Goal: Contribute content: Contribute content

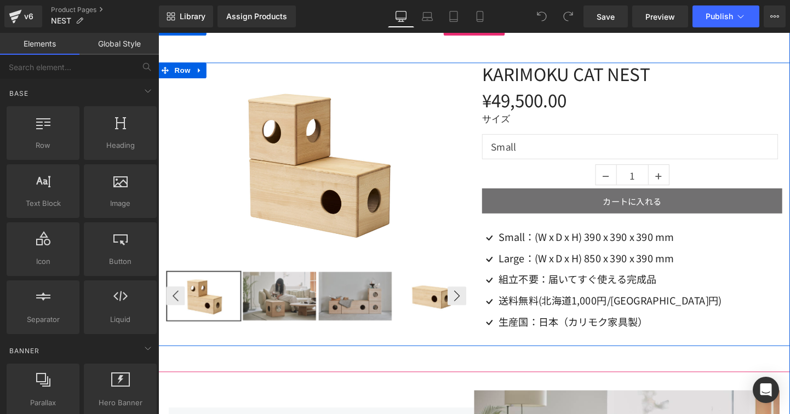
scroll to position [93, 0]
click at [471, 306] on button "›" at bounding box center [472, 309] width 20 height 20
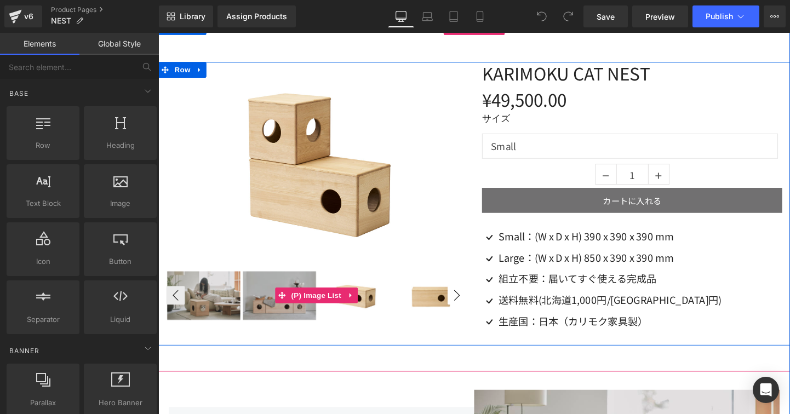
click at [471, 306] on button "›" at bounding box center [472, 309] width 20 height 20
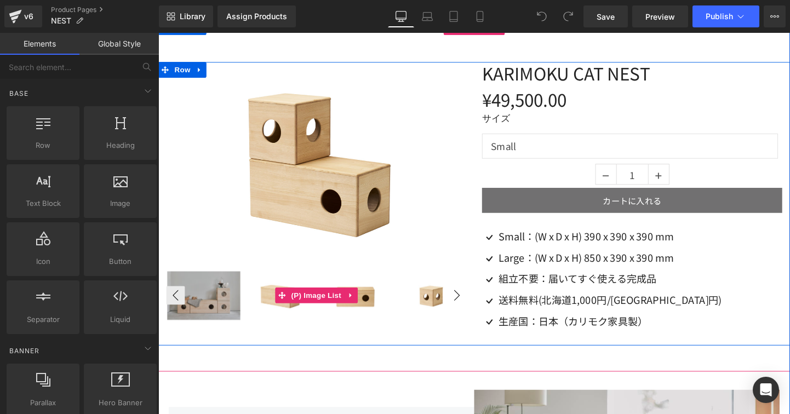
click at [471, 306] on button "›" at bounding box center [472, 309] width 20 height 20
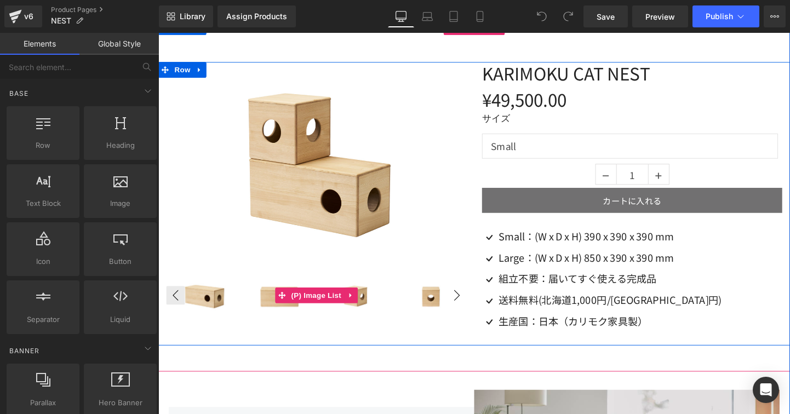
click at [471, 306] on button "›" at bounding box center [472, 309] width 20 height 20
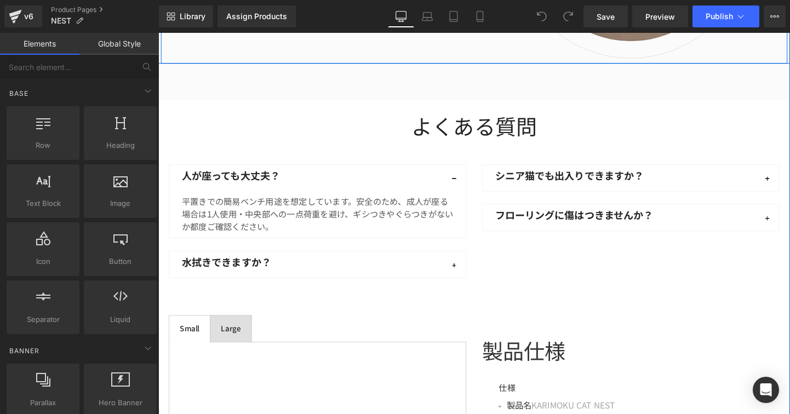
scroll to position [2830, 0]
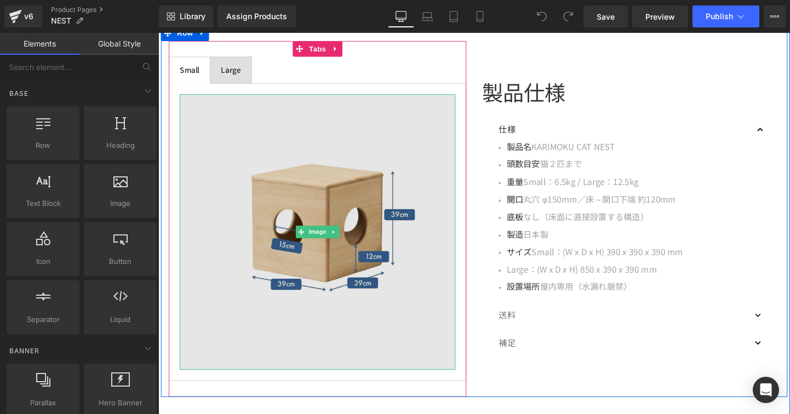
click at [341, 184] on img at bounding box center [325, 242] width 289 height 289
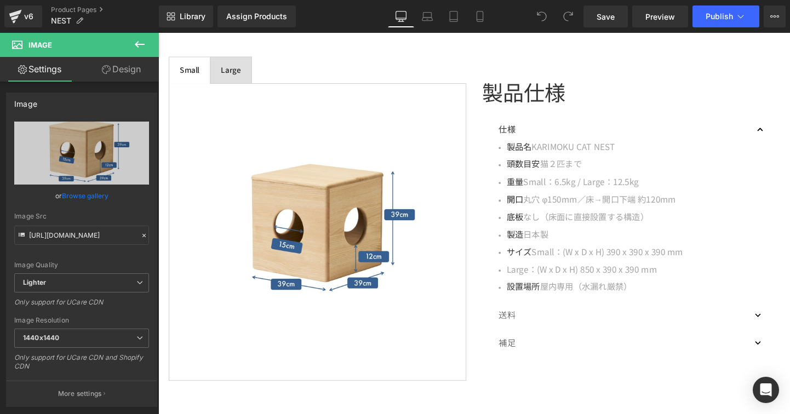
click at [142, 45] on icon at bounding box center [139, 44] width 13 height 13
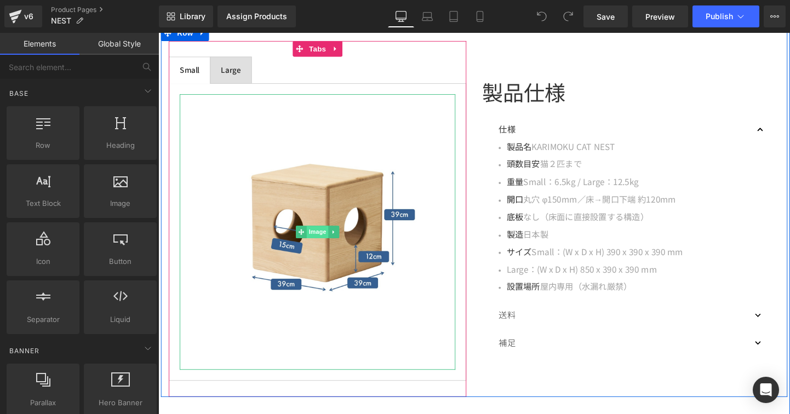
click at [320, 240] on link "Image" at bounding box center [319, 242] width 34 height 13
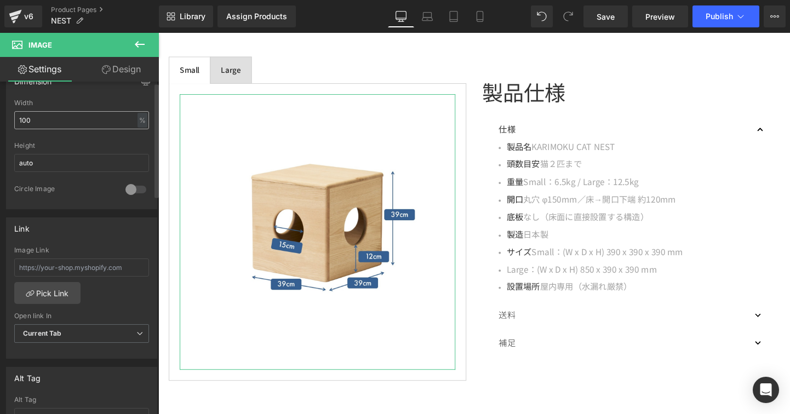
scroll to position [0, 0]
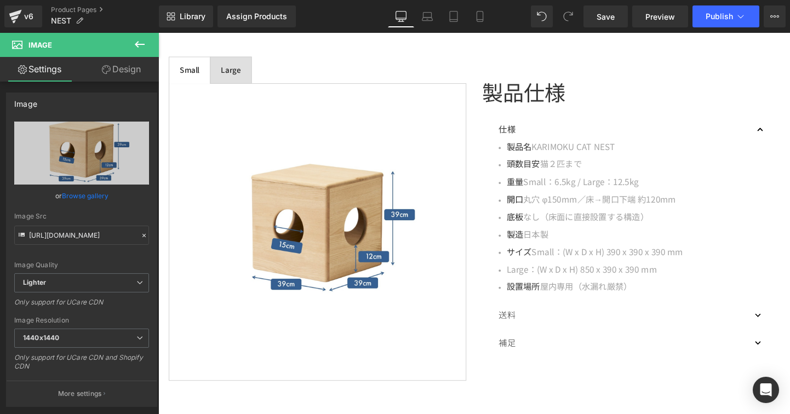
click at [133, 48] on button at bounding box center [140, 45] width 38 height 24
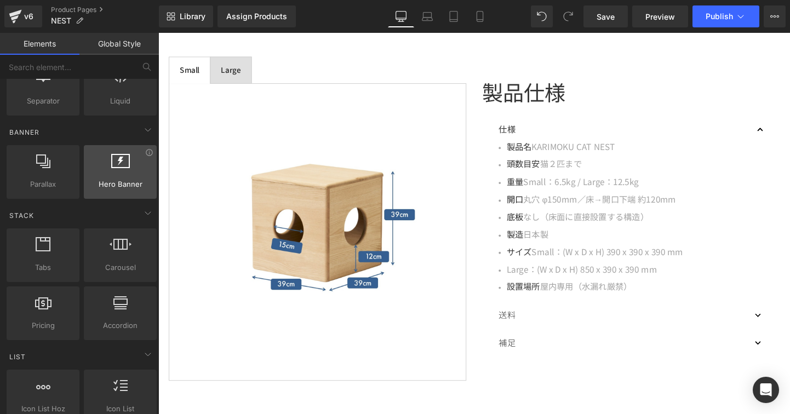
scroll to position [230, 0]
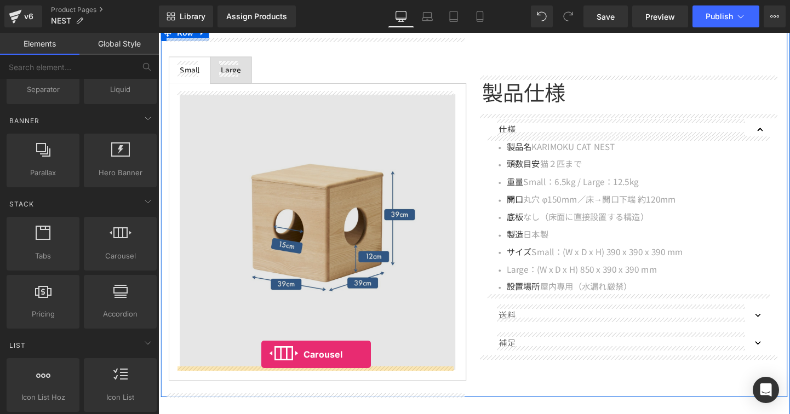
drag, startPoint x: 271, startPoint y: 285, endPoint x: 266, endPoint y: 370, distance: 85.0
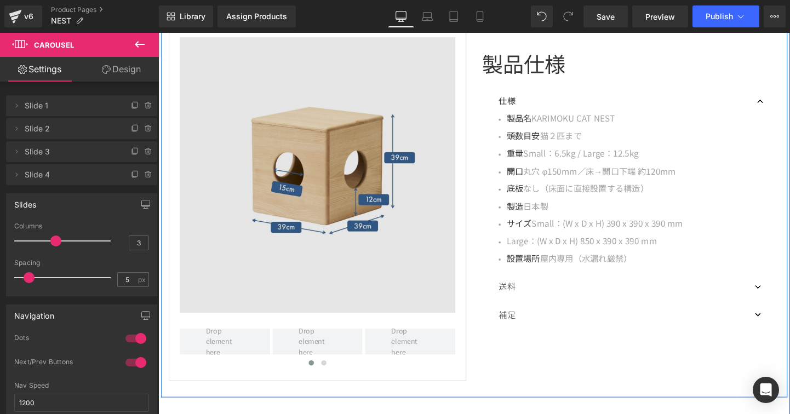
scroll to position [2914, 0]
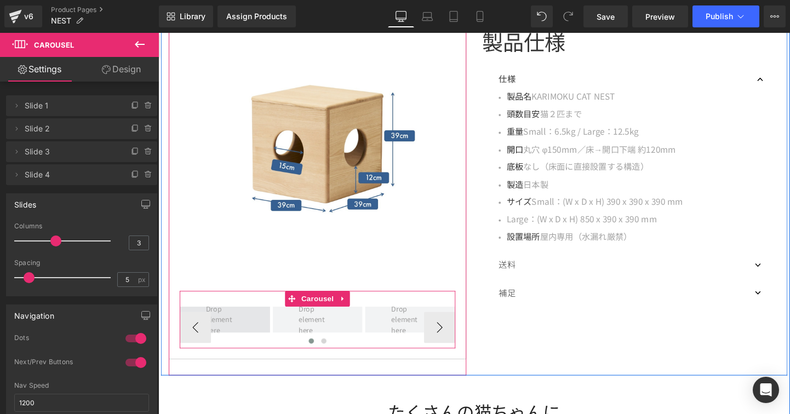
click at [260, 326] on span at bounding box center [228, 333] width 95 height 27
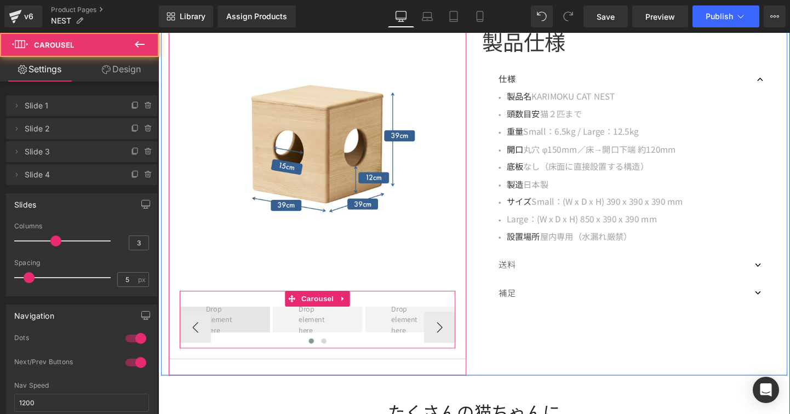
click at [252, 330] on span at bounding box center [228, 333] width 95 height 27
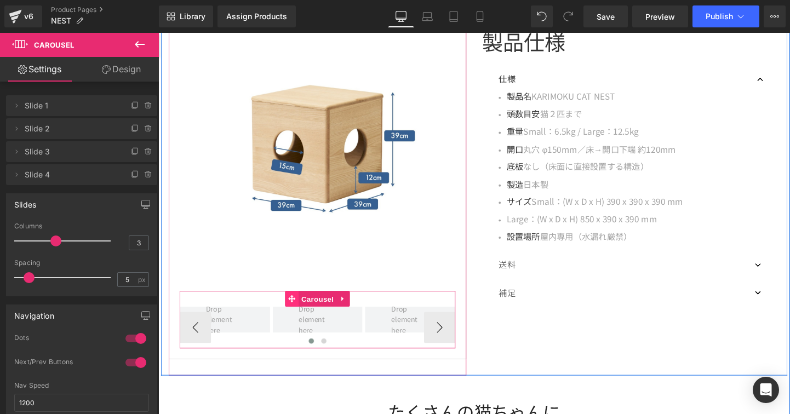
click at [322, 307] on link "Carousel" at bounding box center [318, 312] width 54 height 16
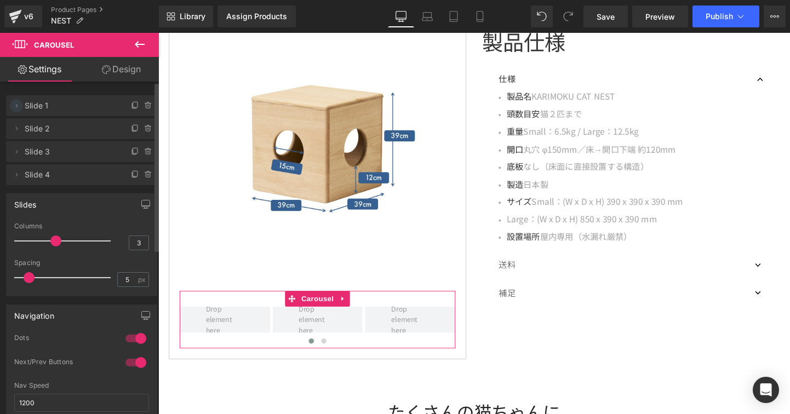
click at [18, 108] on icon at bounding box center [16, 105] width 9 height 9
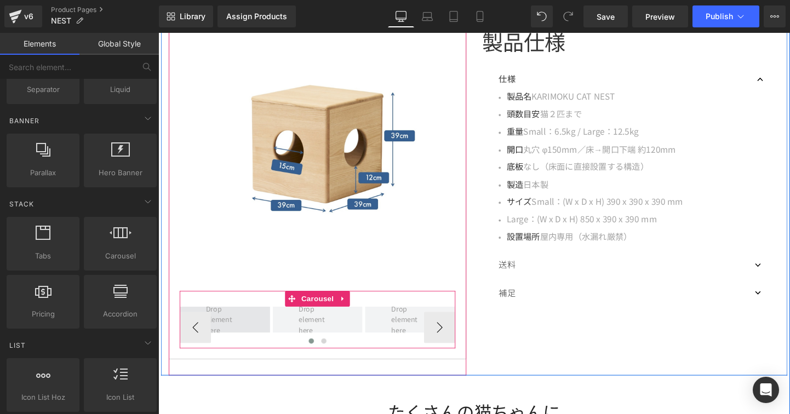
click at [220, 324] on span at bounding box center [227, 333] width 47 height 39
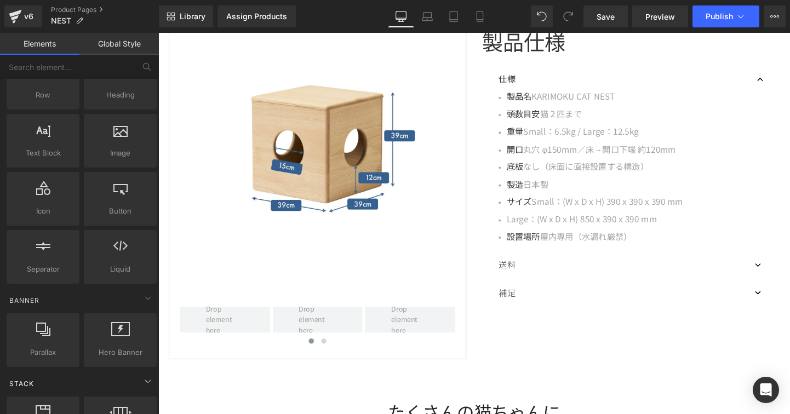
scroll to position [0, 0]
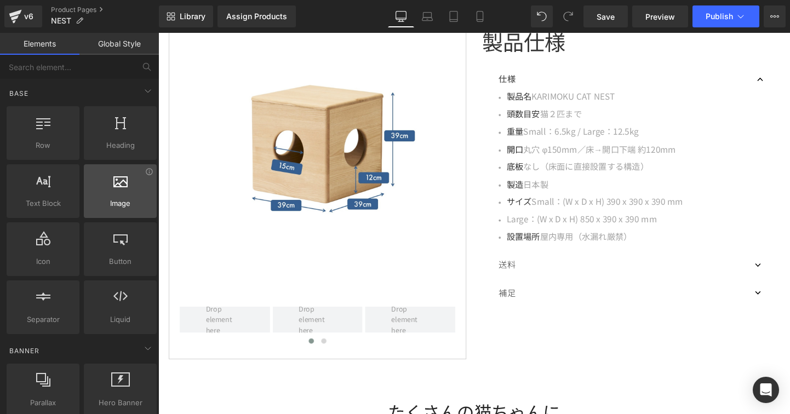
click at [106, 196] on div at bounding box center [120, 185] width 66 height 25
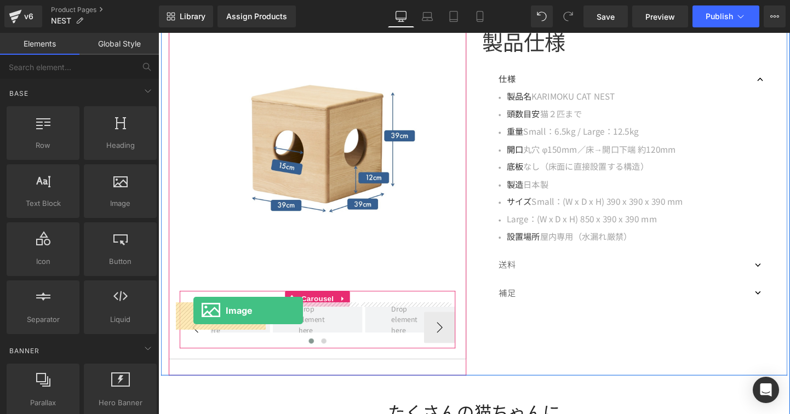
drag, startPoint x: 267, startPoint y: 227, endPoint x: 195, endPoint y: 324, distance: 121.4
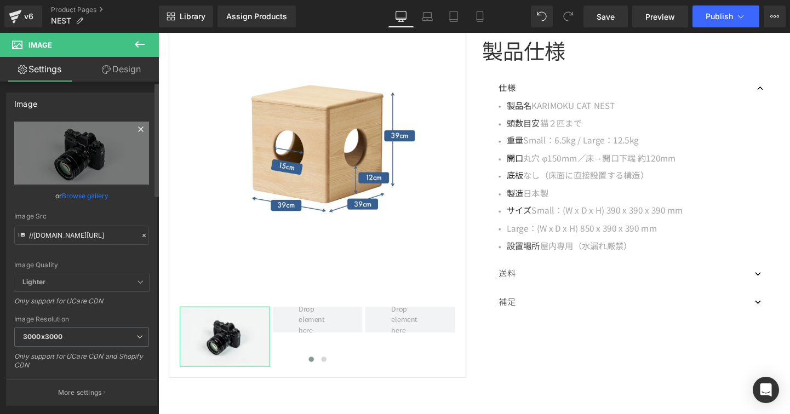
click at [134, 128] on icon at bounding box center [140, 129] width 13 height 13
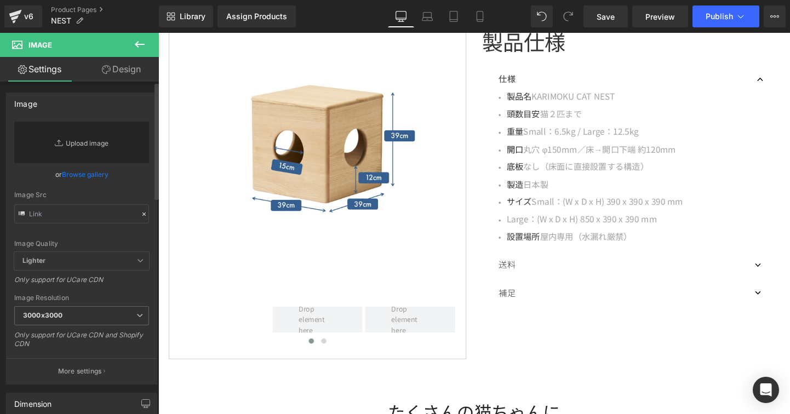
click at [89, 138] on link "Replace Image" at bounding box center [81, 143] width 135 height 42
type input "C:\fakepath\A73041ZE_正面_意匠図.png"
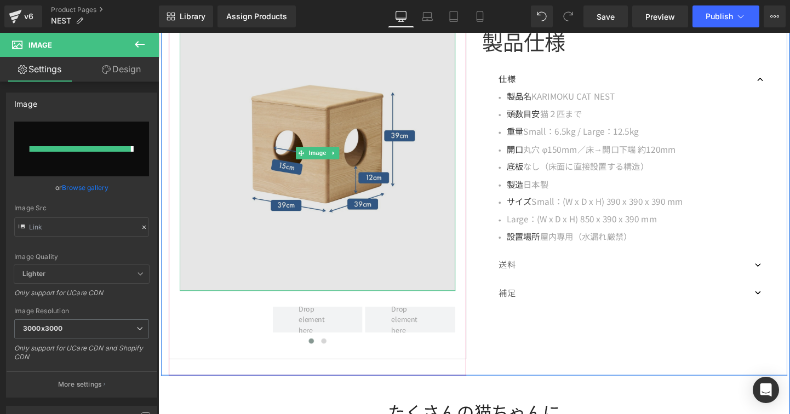
type input "https://ucarecdn.com/f62b2e8e-e366-4d38-b510-26e545666c5a/-/format/auto/-/previ…"
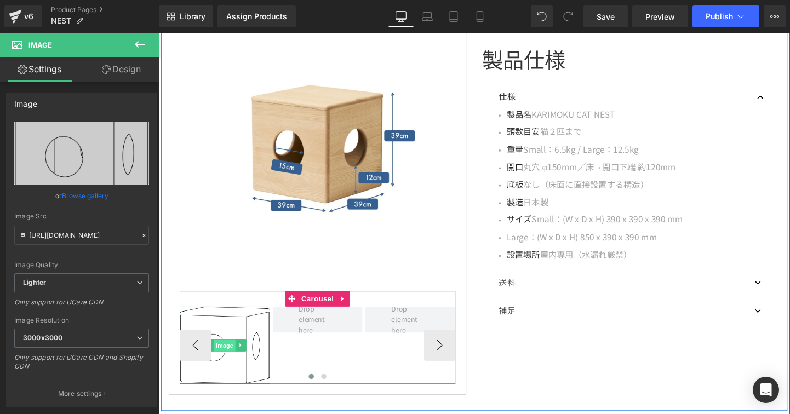
click at [226, 354] on span "Image" at bounding box center [228, 360] width 23 height 13
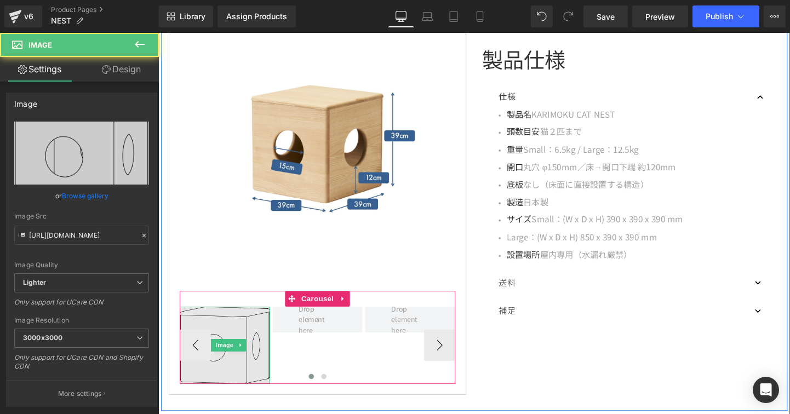
click at [233, 334] on img at bounding box center [228, 360] width 95 height 81
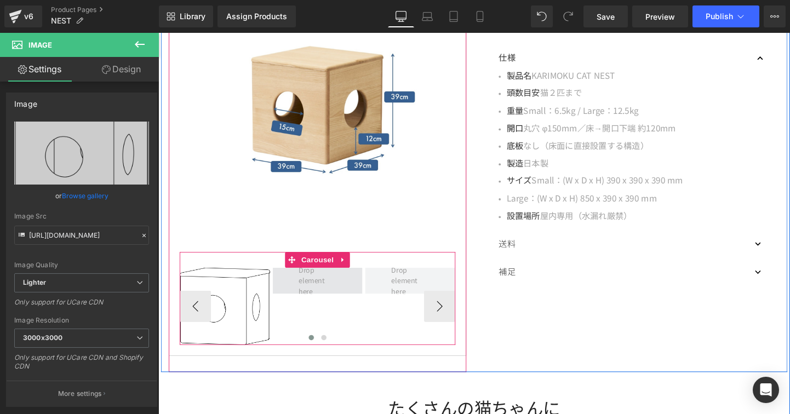
scroll to position [2954, 0]
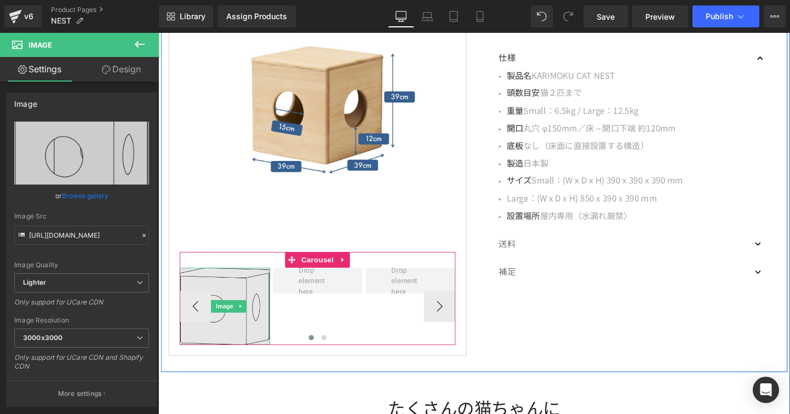
click at [243, 332] on img at bounding box center [228, 319] width 95 height 81
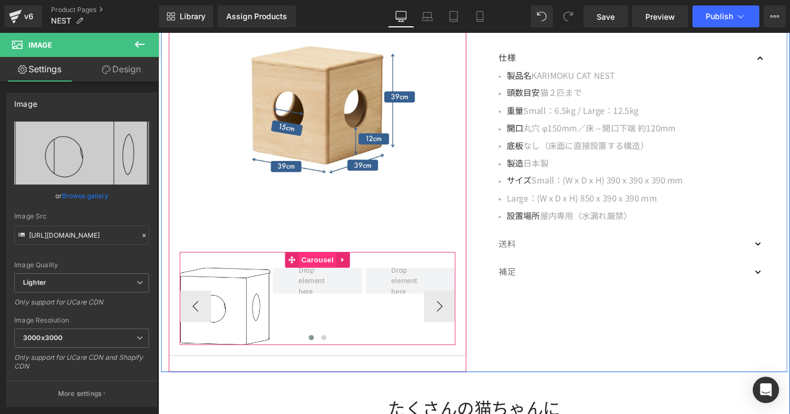
click at [313, 270] on div "Image ‹ › Carousel" at bounding box center [325, 312] width 289 height 98
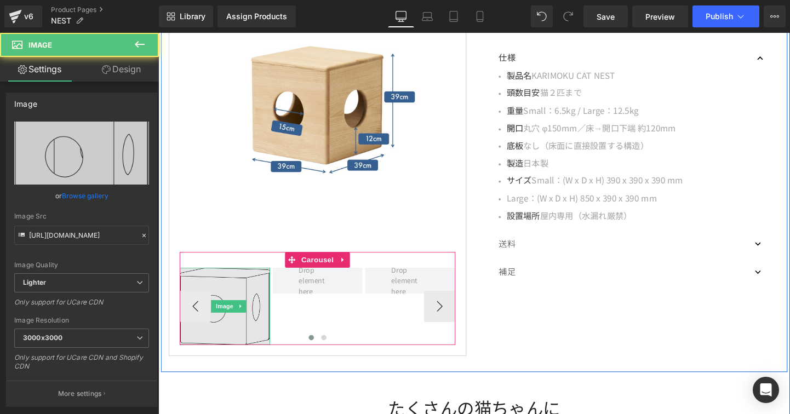
click at [244, 295] on img at bounding box center [228, 319] width 95 height 81
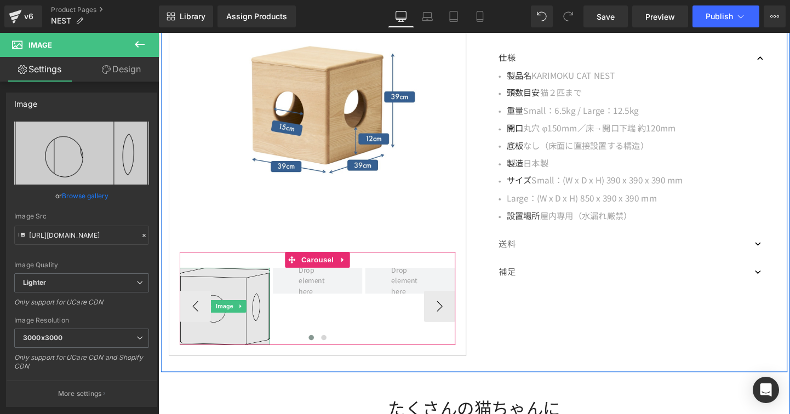
click at [244, 295] on img at bounding box center [228, 319] width 95 height 81
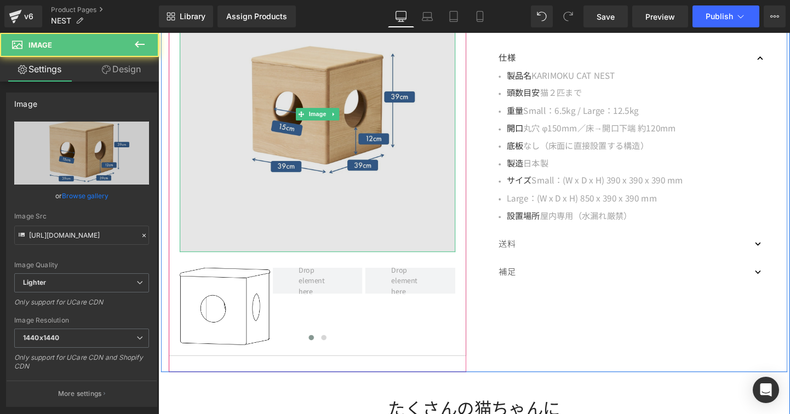
click at [337, 131] on img at bounding box center [325, 118] width 289 height 289
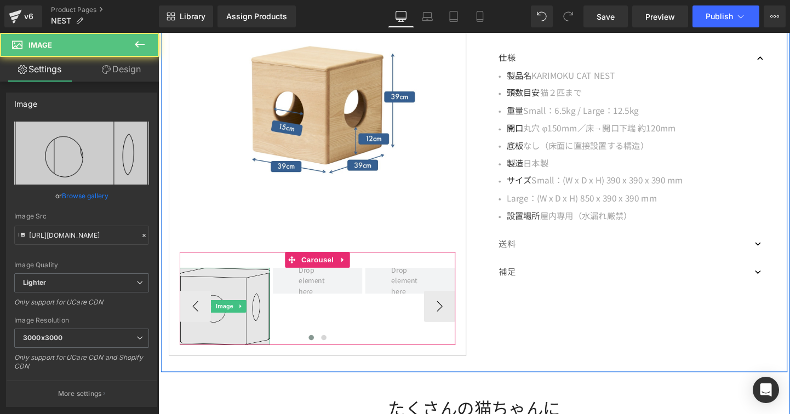
click at [234, 330] on img at bounding box center [228, 319] width 95 height 81
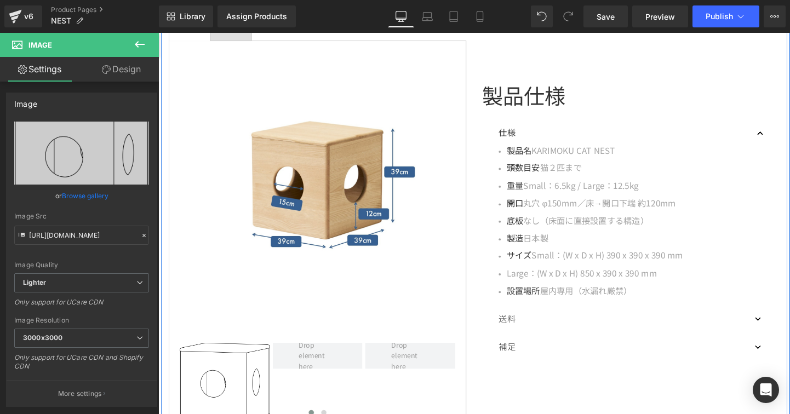
scroll to position [2853, 0]
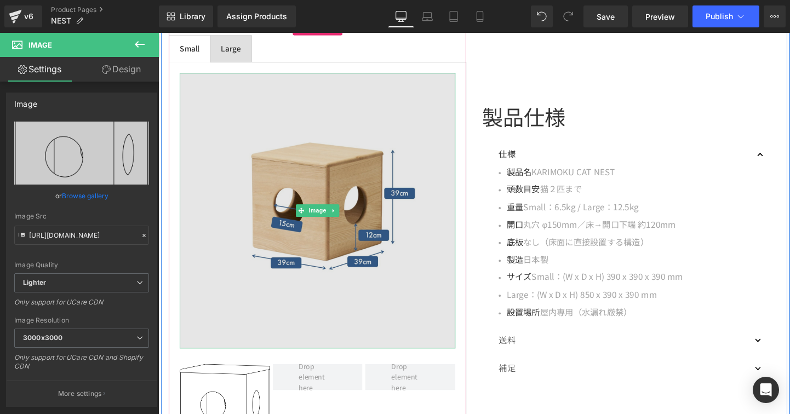
click at [382, 236] on img at bounding box center [325, 219] width 289 height 289
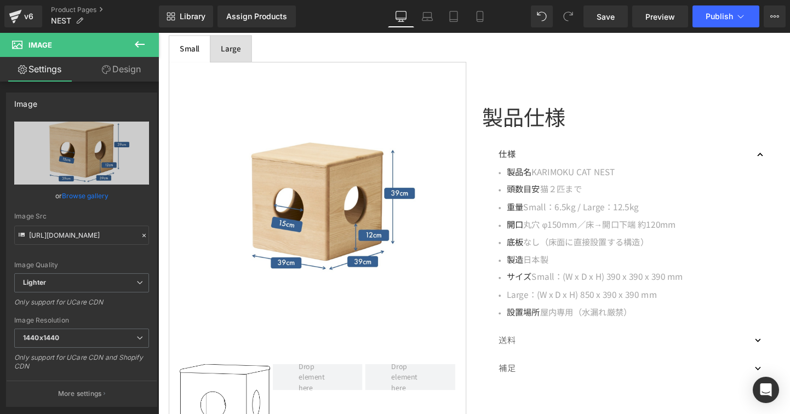
click at [135, 47] on icon at bounding box center [139, 44] width 13 height 13
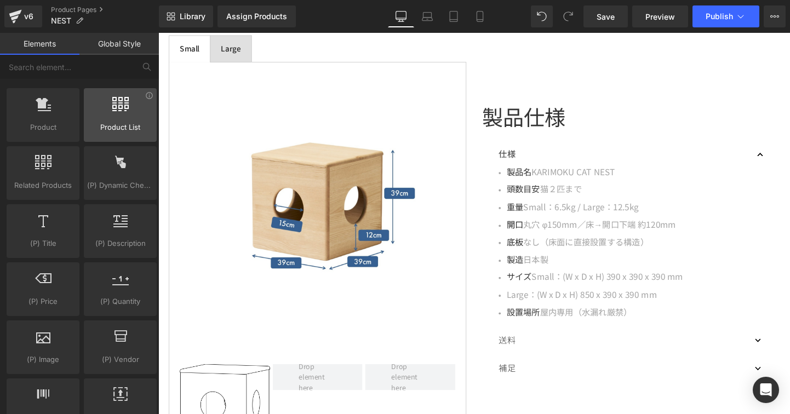
scroll to position [1076, 0]
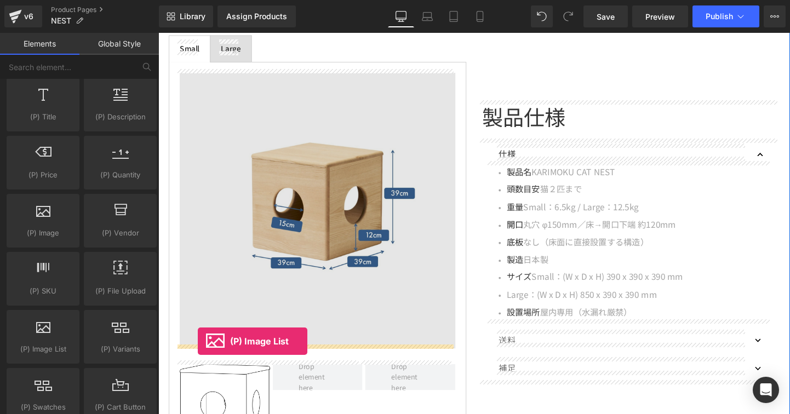
drag, startPoint x: 192, startPoint y: 367, endPoint x: 200, endPoint y: 356, distance: 13.3
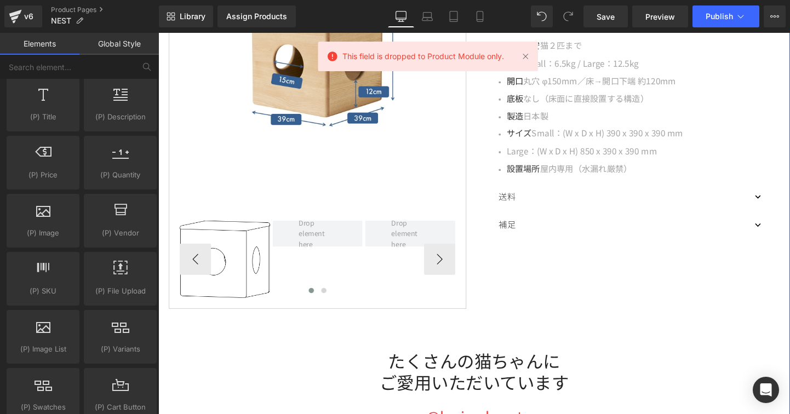
scroll to position [3018, 0]
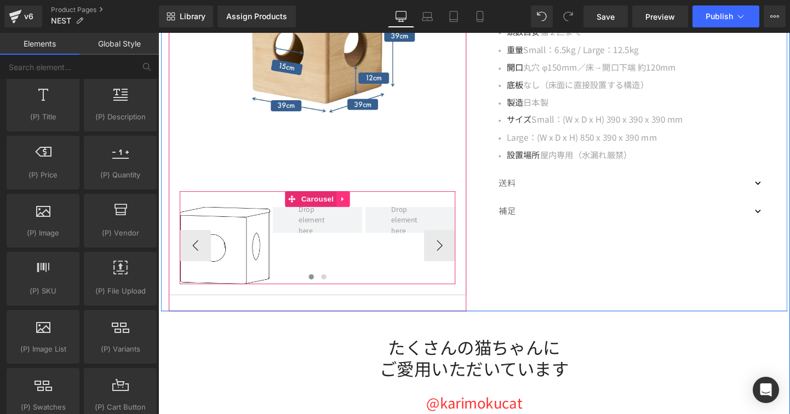
click at [348, 204] on icon at bounding box center [352, 208] width 8 height 8
click at [356, 204] on icon at bounding box center [360, 208] width 8 height 8
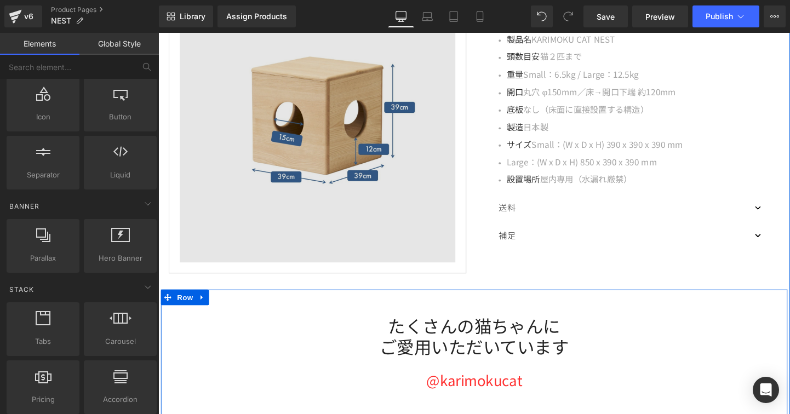
scroll to position [2740, 0]
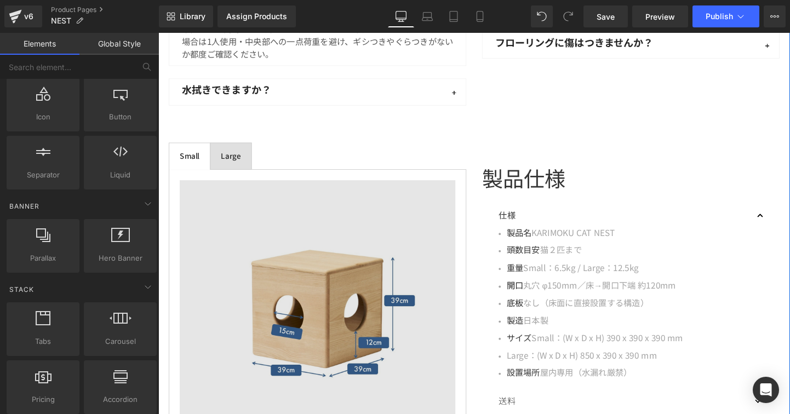
click at [353, 274] on img at bounding box center [325, 331] width 289 height 289
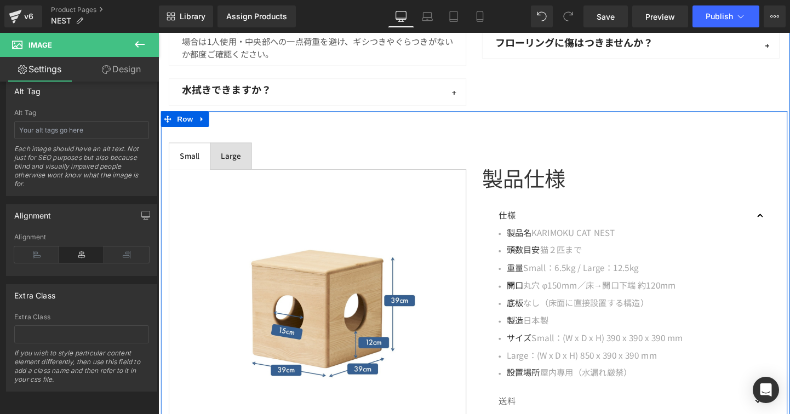
scroll to position [1805, 0]
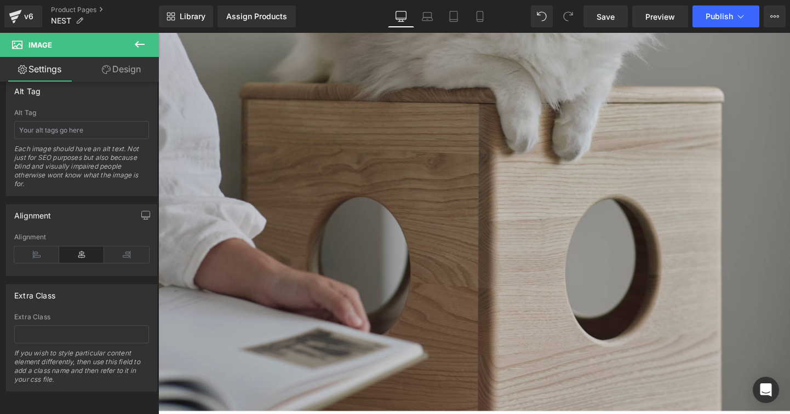
click at [139, 44] on icon at bounding box center [140, 44] width 10 height 7
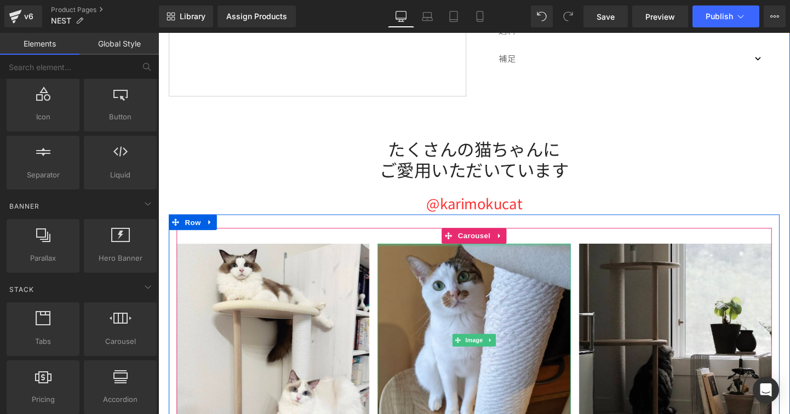
scroll to position [2937, 0]
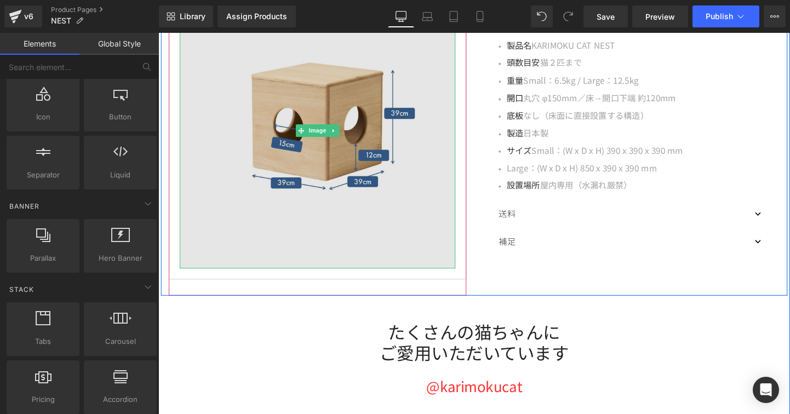
click at [345, 163] on img at bounding box center [325, 135] width 289 height 289
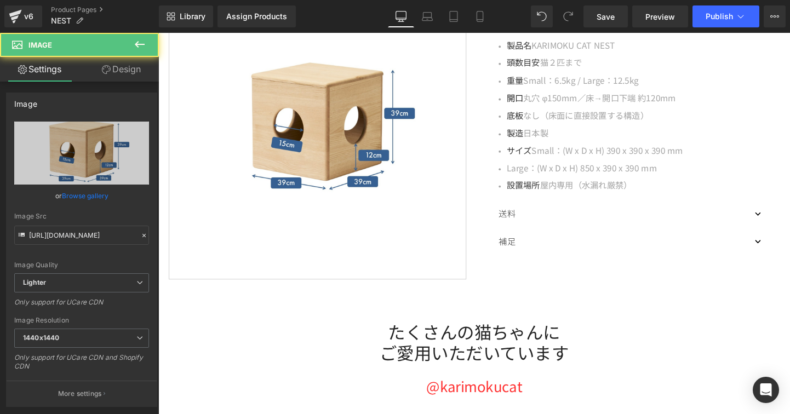
click at [138, 45] on icon at bounding box center [139, 44] width 13 height 13
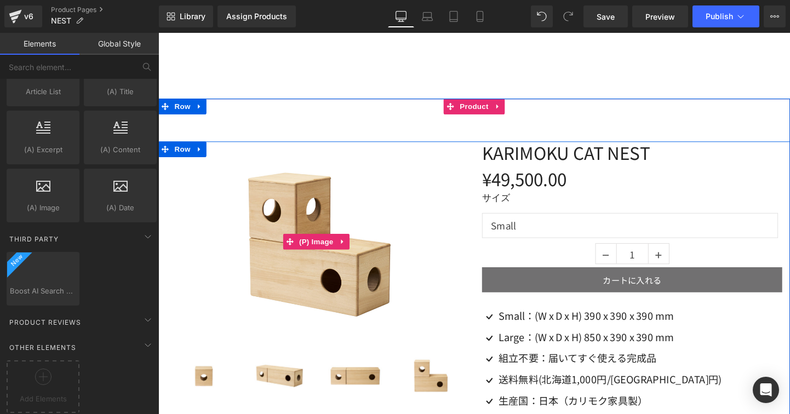
scroll to position [126, 0]
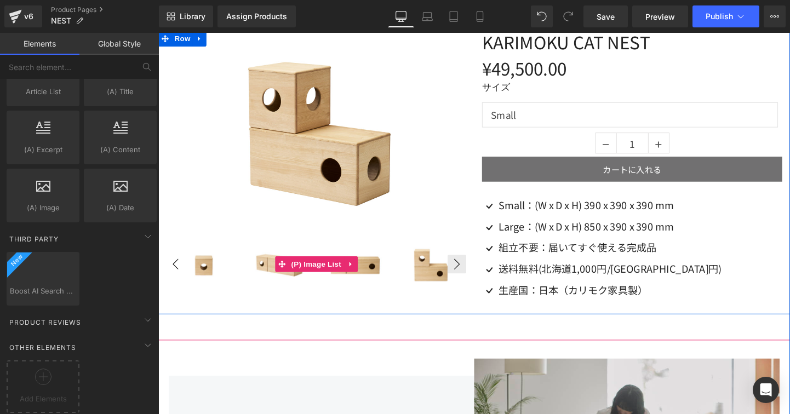
click at [174, 274] on button "‹" at bounding box center [177, 276] width 20 height 20
click at [194, 273] on img at bounding box center [206, 275] width 77 height 51
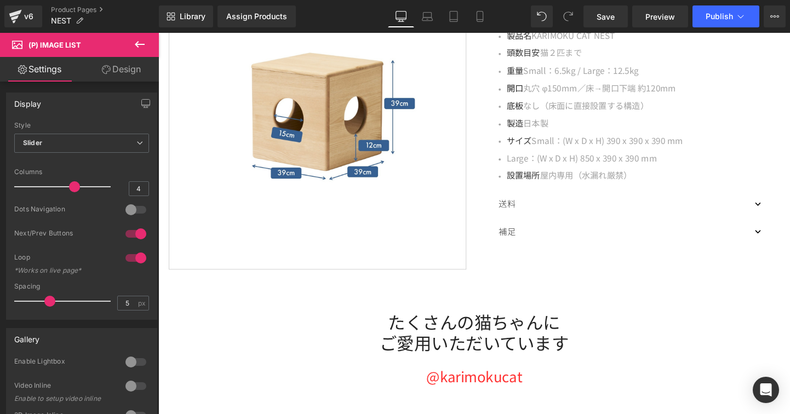
scroll to position [2947, 0]
click at [135, 47] on icon at bounding box center [139, 44] width 13 height 13
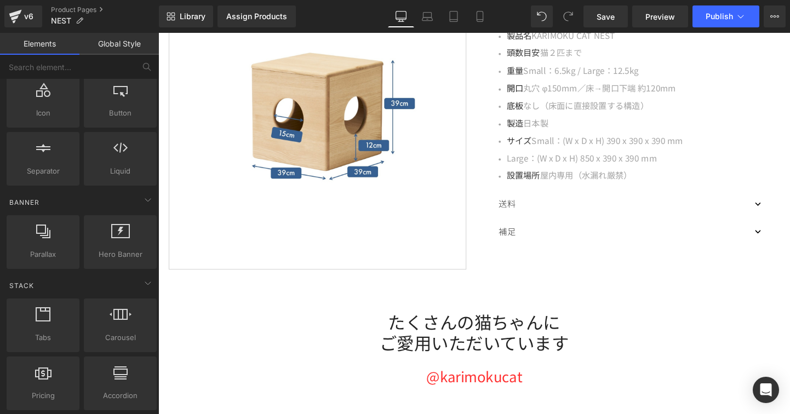
scroll to position [267, 0]
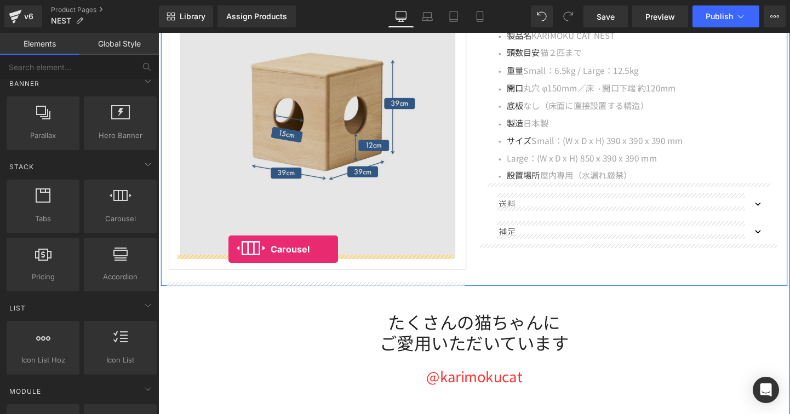
drag, startPoint x: 274, startPoint y: 243, endPoint x: 232, endPoint y: 260, distance: 45.3
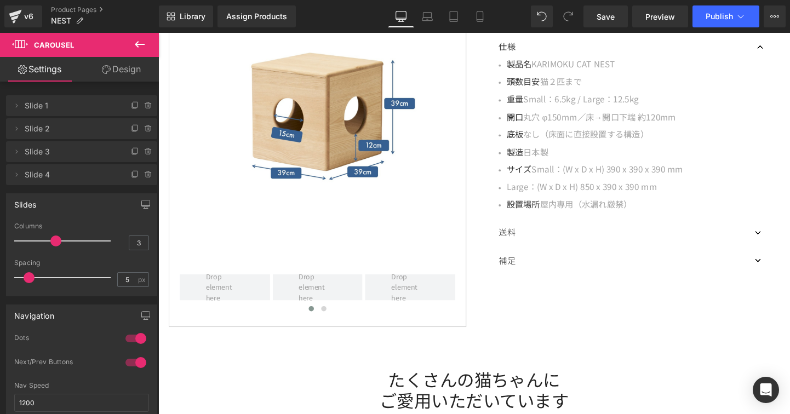
click at [141, 45] on icon at bounding box center [139, 44] width 13 height 13
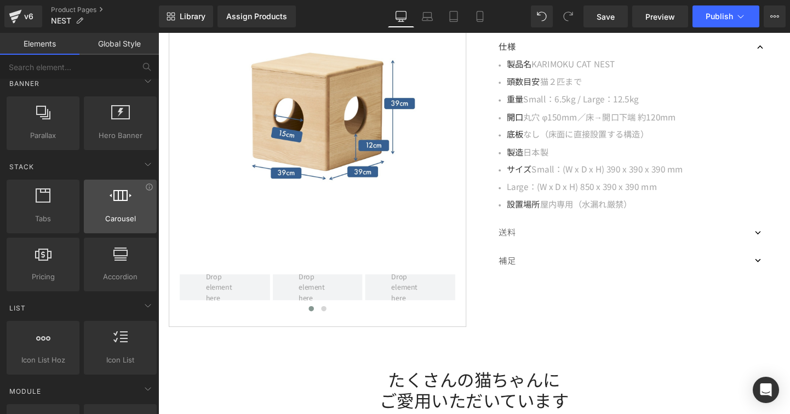
scroll to position [0, 0]
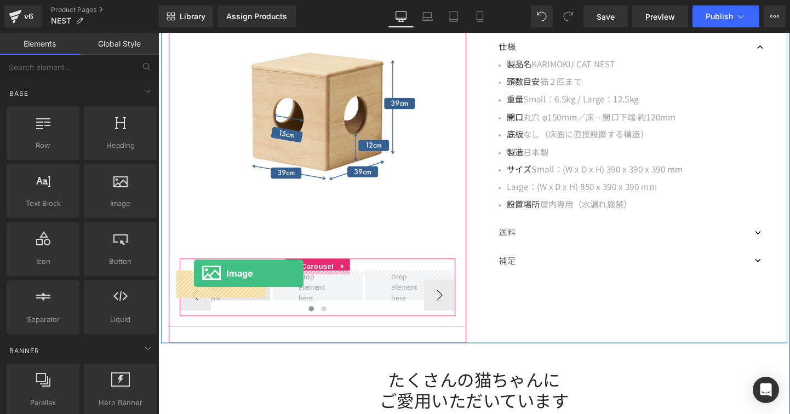
drag, startPoint x: 280, startPoint y: 238, endPoint x: 196, endPoint y: 285, distance: 96.9
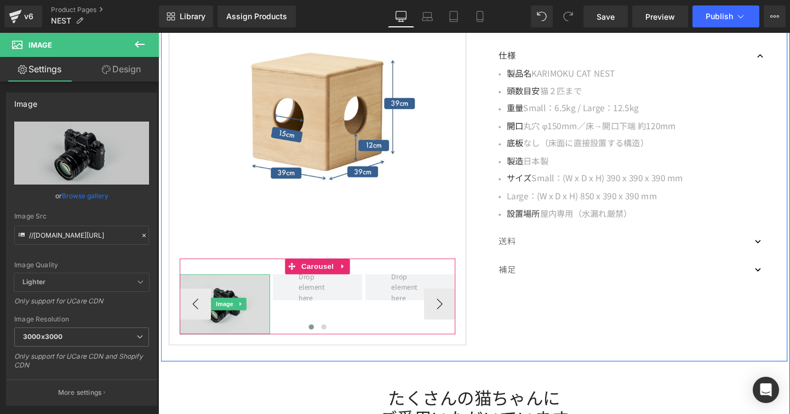
click at [232, 296] on img at bounding box center [228, 318] width 95 height 62
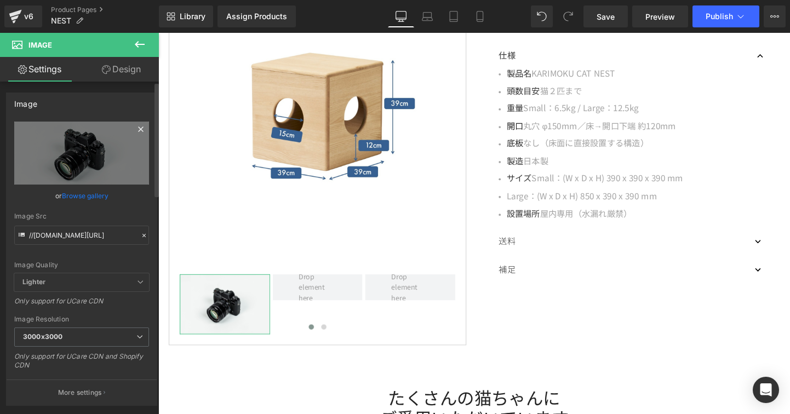
click at [134, 128] on icon at bounding box center [140, 129] width 13 height 13
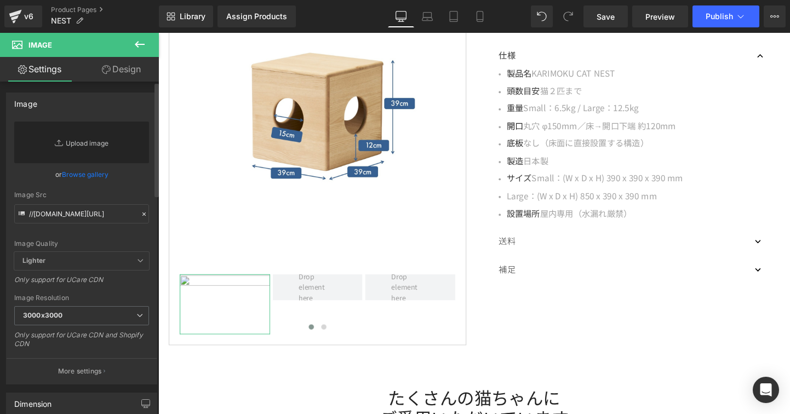
click at [122, 136] on link "Replace Image" at bounding box center [81, 143] width 135 height 42
type input "C:\fakepath\A73041ZE_正面_意匠図.png"
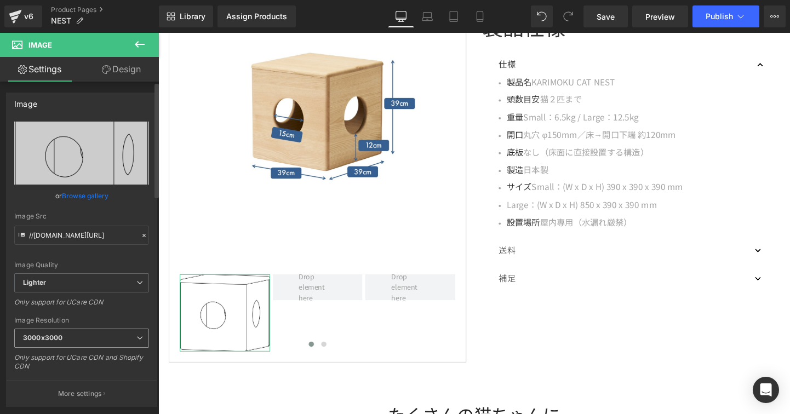
click at [139, 328] on div "Image Resolution 3000x3000 100x100 240x240 480x480 576x576 640x640 768x768 800x…" at bounding box center [81, 347] width 135 height 61
click at [137, 335] on icon at bounding box center [139, 338] width 7 height 7
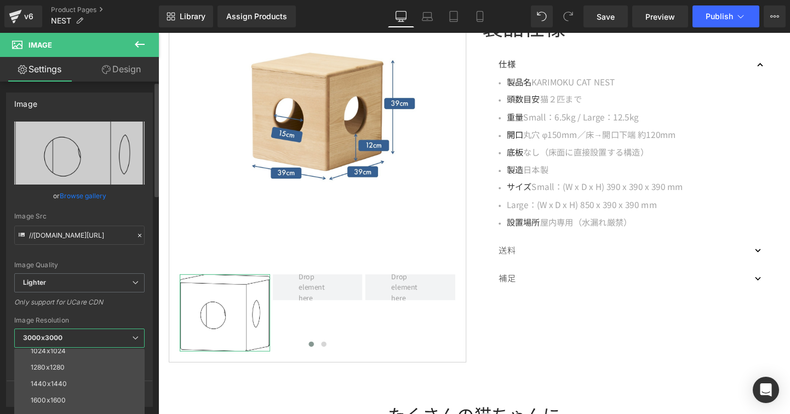
scroll to position [157, 0]
click at [122, 368] on li "1440x1440" at bounding box center [81, 365] width 135 height 16
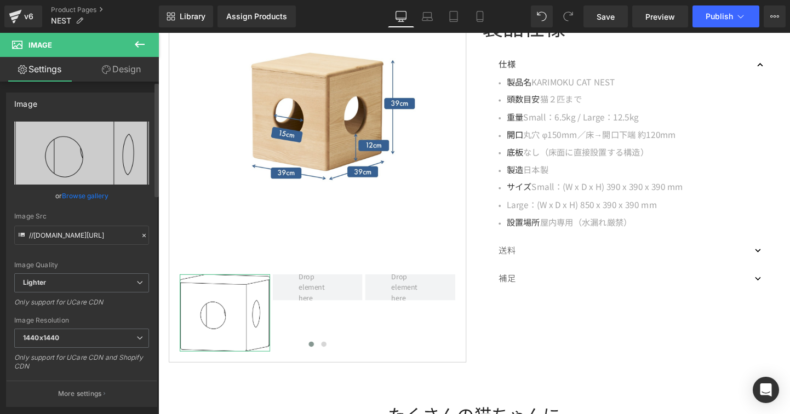
click at [117, 268] on div "Image Quality" at bounding box center [81, 265] width 135 height 8
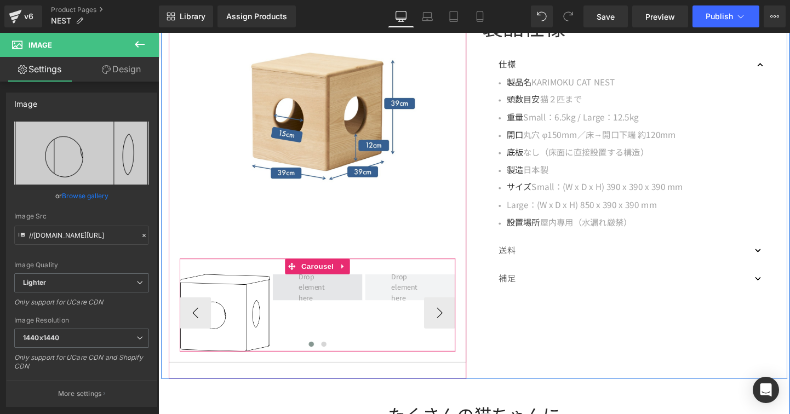
click at [308, 302] on span at bounding box center [325, 300] width 47 height 39
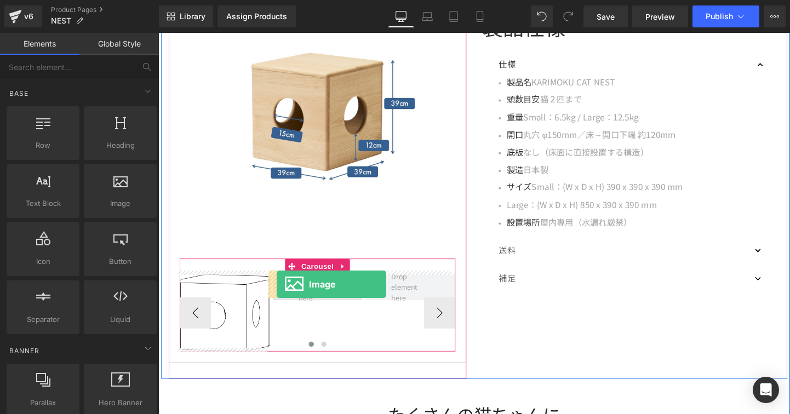
drag, startPoint x: 279, startPoint y: 210, endPoint x: 283, endPoint y: 297, distance: 87.2
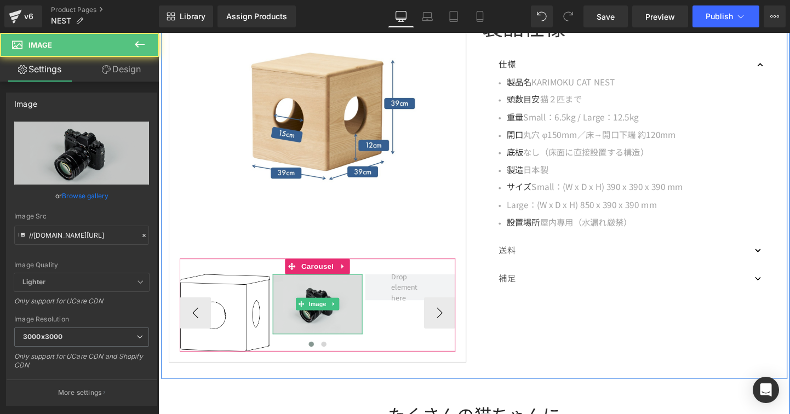
click at [340, 330] on img at bounding box center [325, 318] width 95 height 62
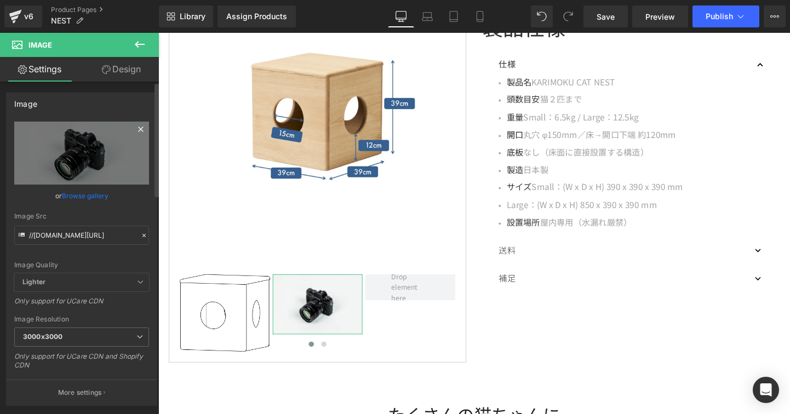
click at [134, 131] on icon at bounding box center [140, 129] width 13 height 13
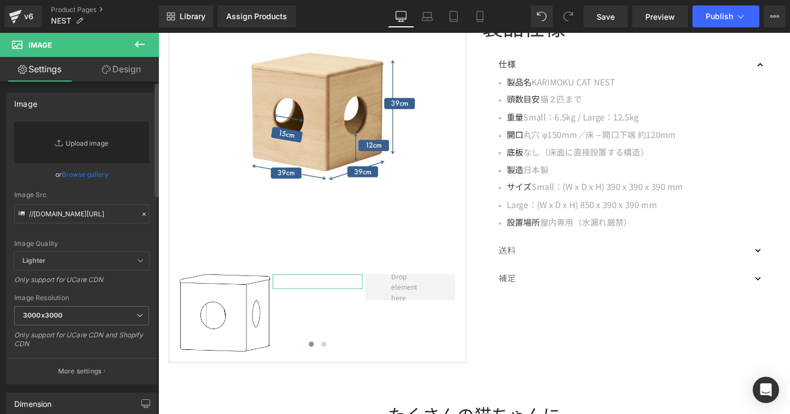
click at [126, 143] on link "Replace Image" at bounding box center [81, 143] width 135 height 42
type input "C:\fakepath\A73041ZE_裏面_意匠図.png"
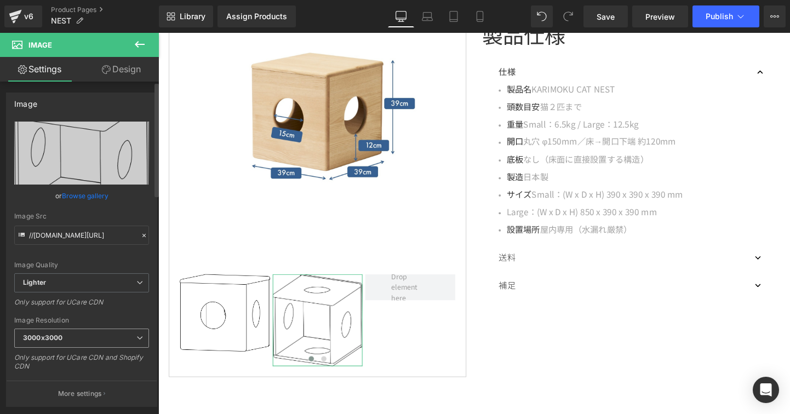
click at [136, 337] on icon at bounding box center [139, 338] width 7 height 7
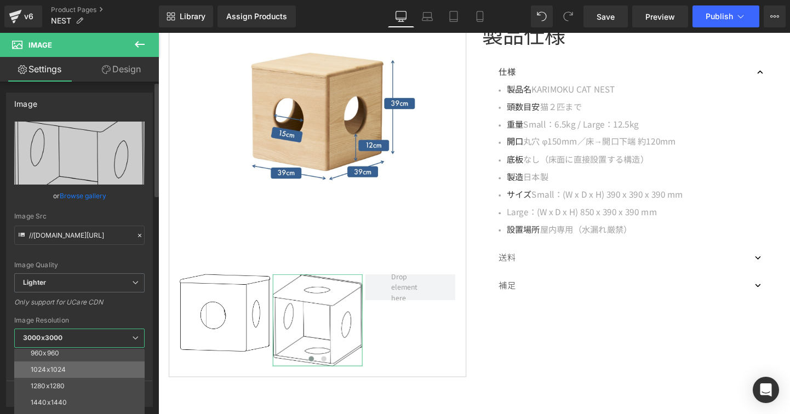
scroll to position [141, 0]
click at [105, 379] on li "1440x1440" at bounding box center [81, 380] width 135 height 16
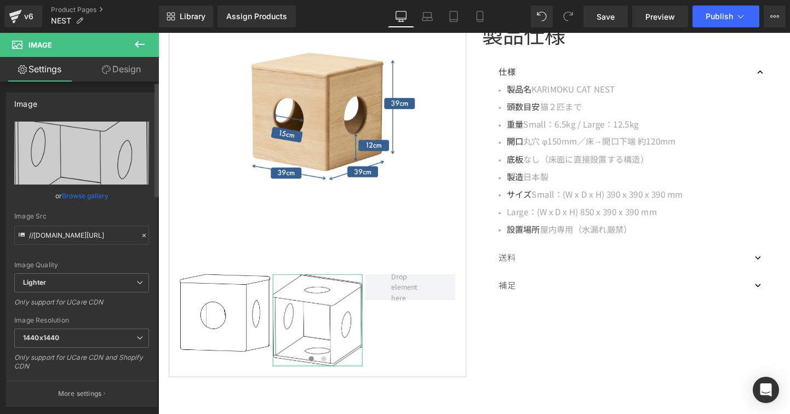
click at [116, 261] on div "Image Quality Lighter Lightest Lighter Lighter Lightest Only support for UCare …" at bounding box center [81, 198] width 135 height 152
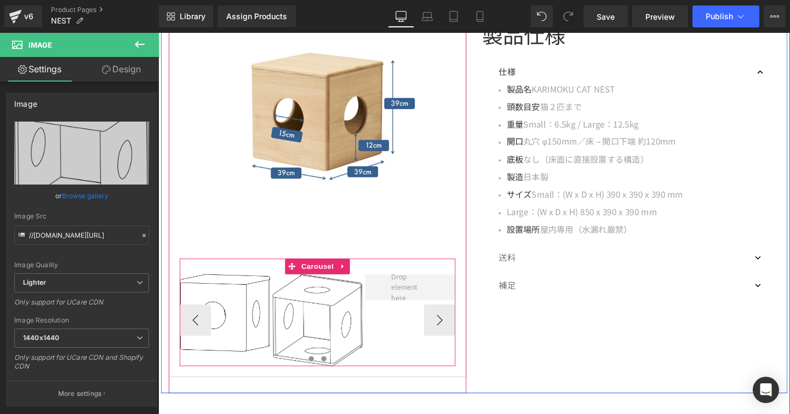
click at [329, 373] on span at bounding box center [331, 375] width 5 height 5
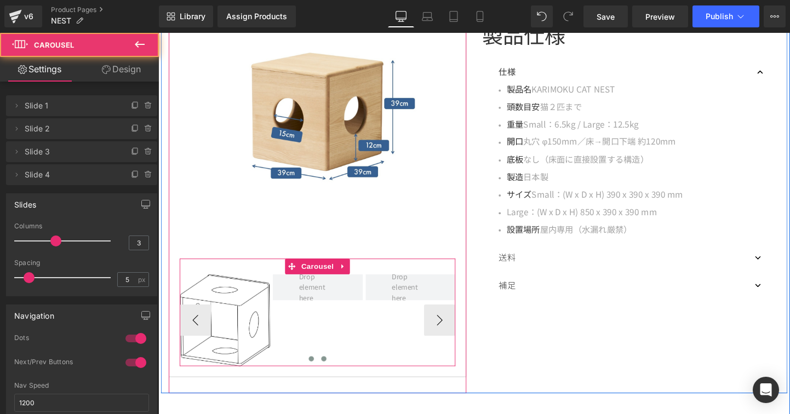
click at [316, 373] on span at bounding box center [318, 375] width 5 height 5
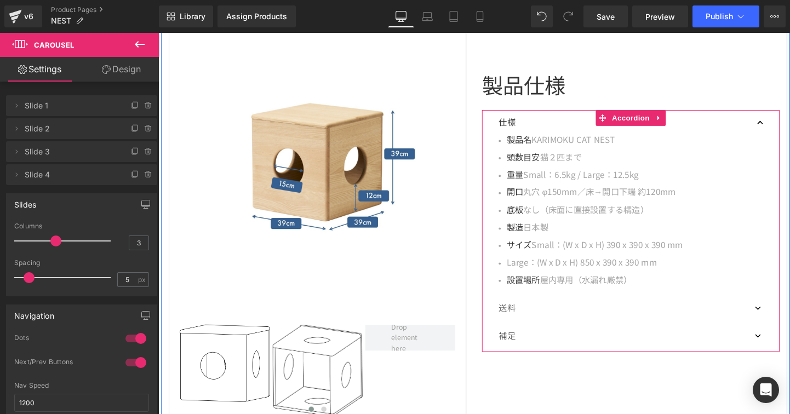
scroll to position [2864, 0]
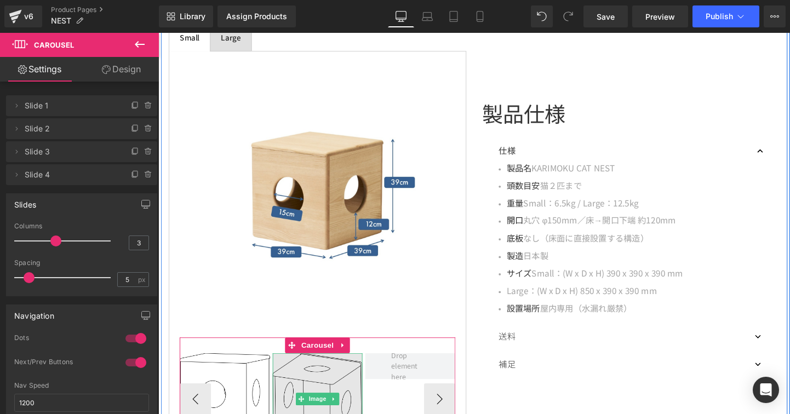
click at [341, 389] on img at bounding box center [325, 417] width 95 height 96
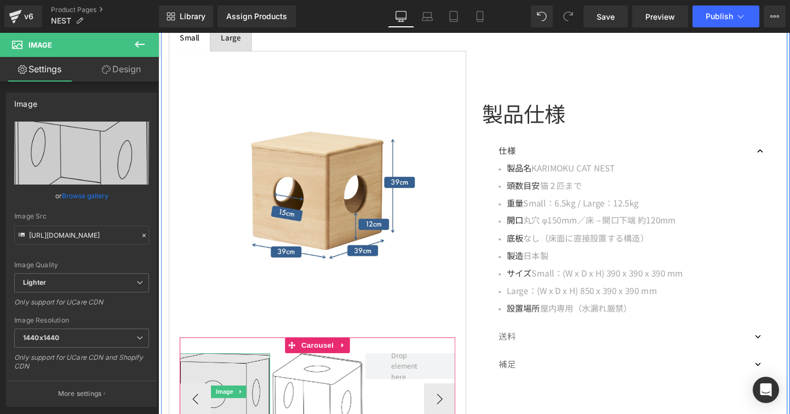
click at [249, 396] on img at bounding box center [228, 409] width 95 height 81
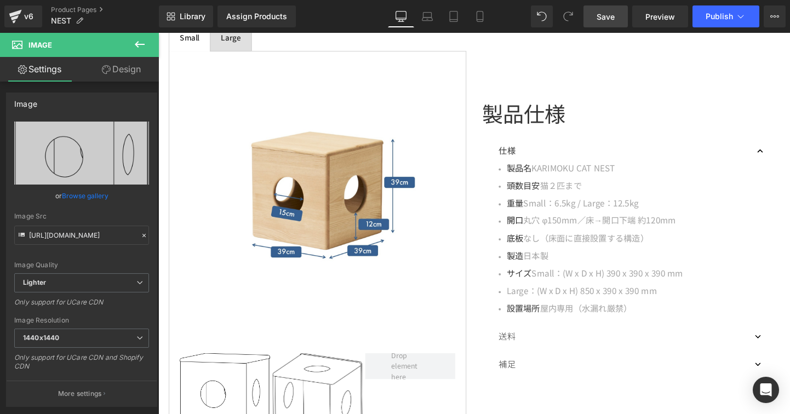
click at [609, 26] on link "Save" at bounding box center [605, 16] width 44 height 22
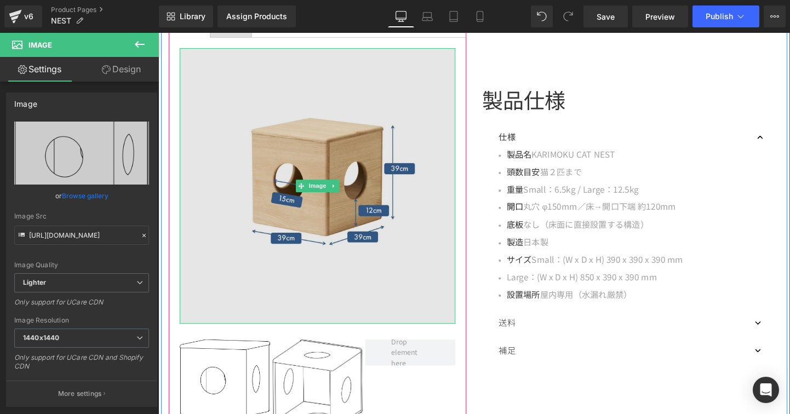
scroll to position [2981, 0]
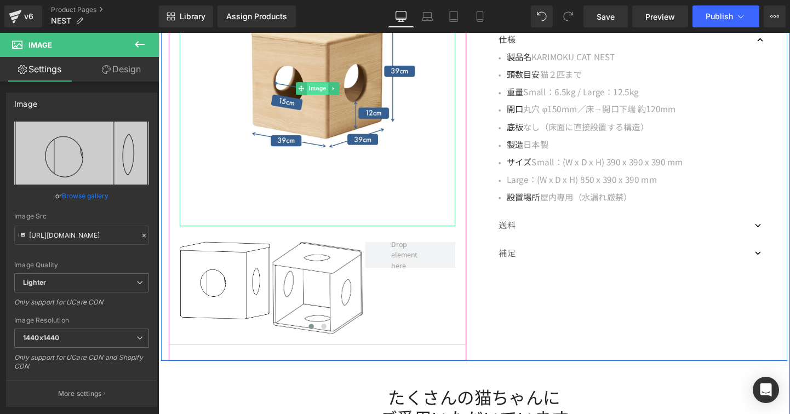
click at [328, 85] on div "Image" at bounding box center [325, 91] width 289 height 289
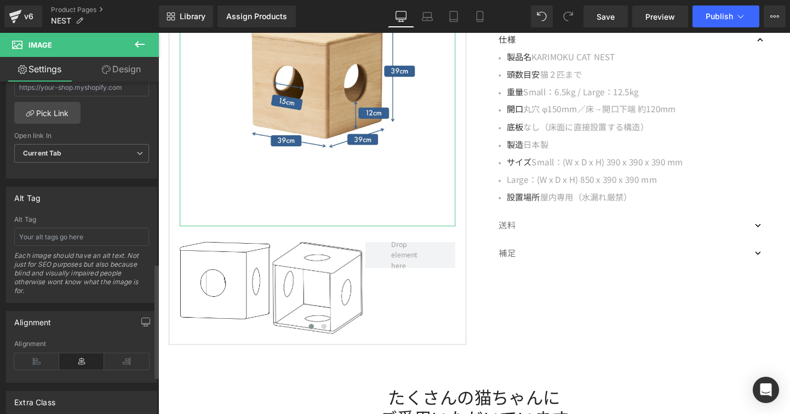
scroll to position [639, 0]
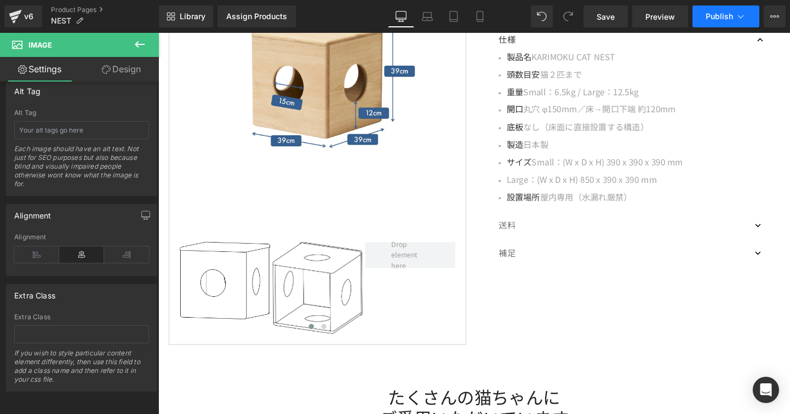
click at [741, 16] on icon at bounding box center [740, 16] width 11 height 11
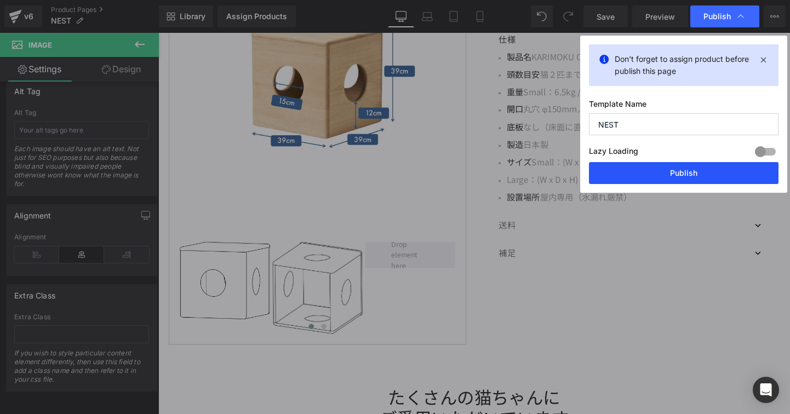
click at [648, 174] on button "Publish" at bounding box center [684, 173] width 190 height 22
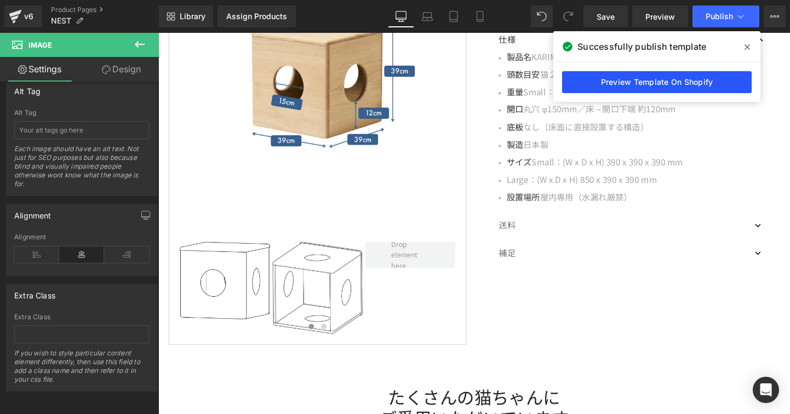
click at [681, 81] on link "Preview Template On Shopify" at bounding box center [657, 82] width 190 height 22
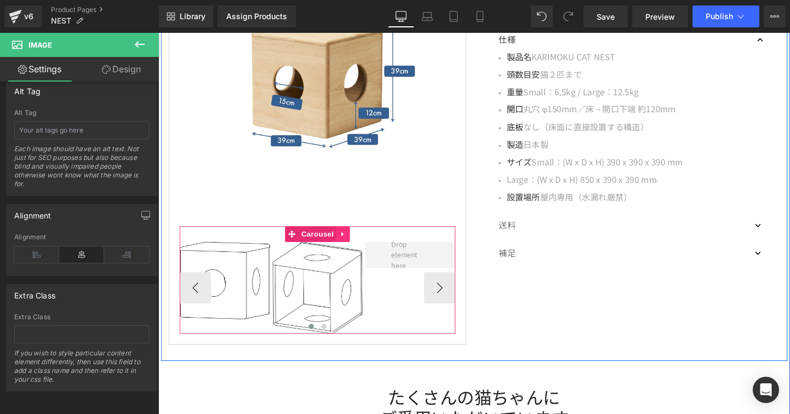
click at [351, 242] on icon at bounding box center [352, 244] width 2 height 5
click at [356, 241] on icon at bounding box center [360, 245] width 8 height 8
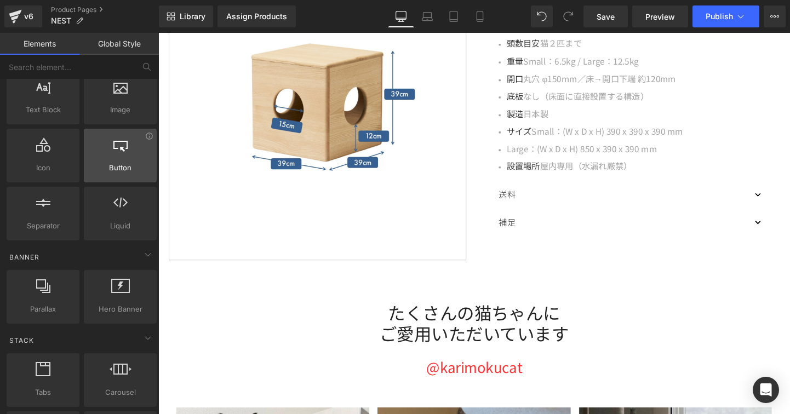
scroll to position [170, 0]
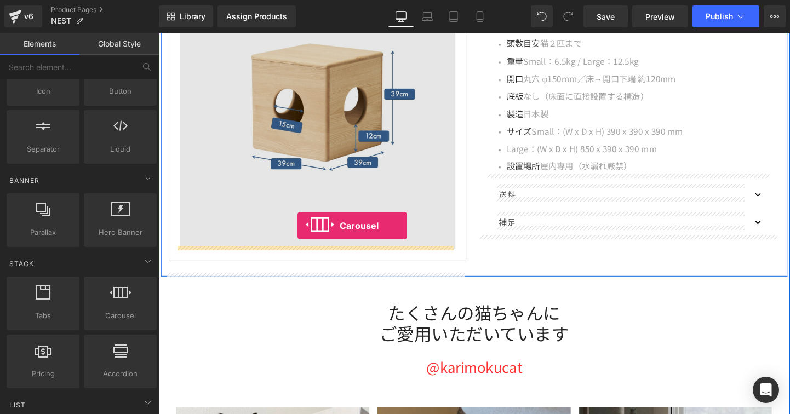
drag, startPoint x: 274, startPoint y: 332, endPoint x: 305, endPoint y: 235, distance: 101.7
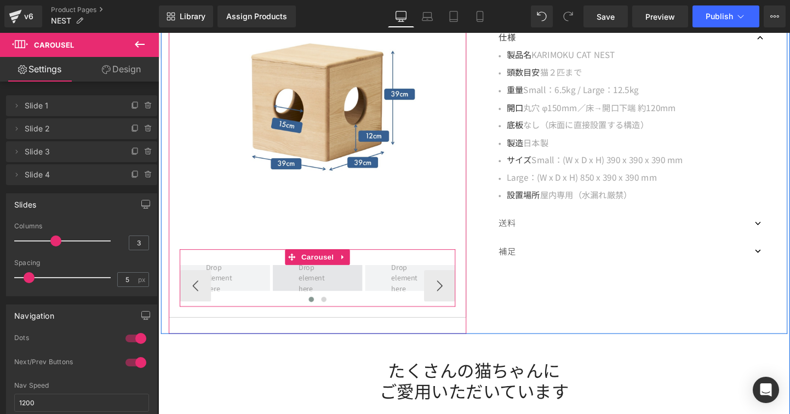
click at [290, 286] on span at bounding box center [325, 290] width 95 height 27
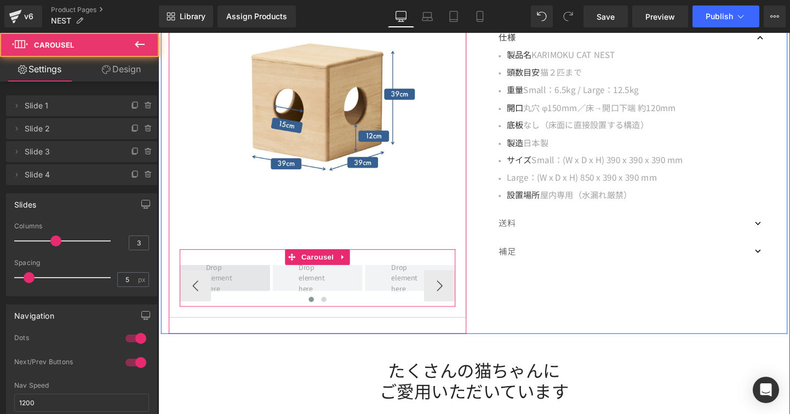
click at [221, 283] on span at bounding box center [227, 290] width 47 height 39
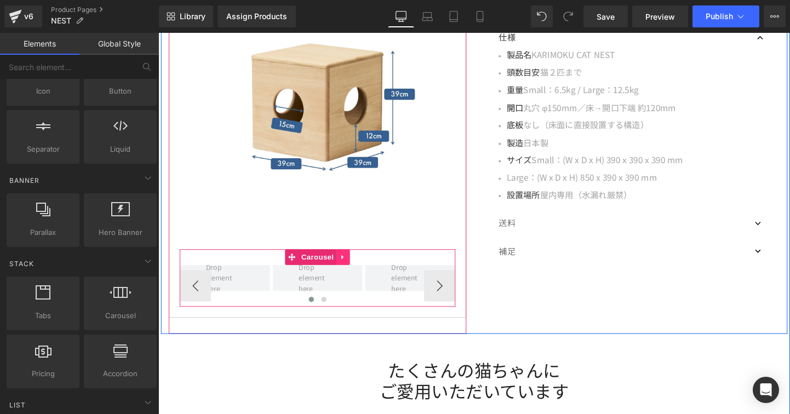
click at [348, 266] on icon at bounding box center [352, 269] width 8 height 8
click at [356, 267] on icon at bounding box center [360, 269] width 8 height 8
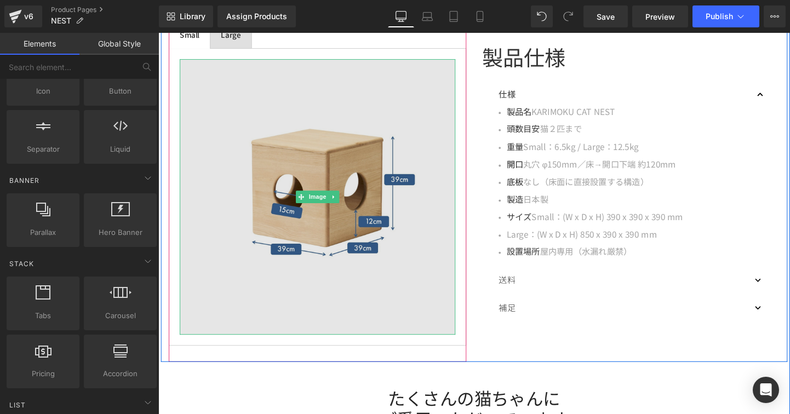
scroll to position [2841, 0]
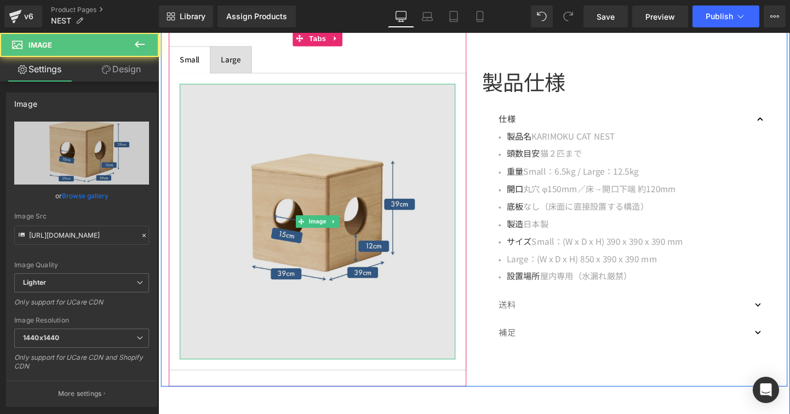
click at [275, 181] on img at bounding box center [325, 231] width 289 height 289
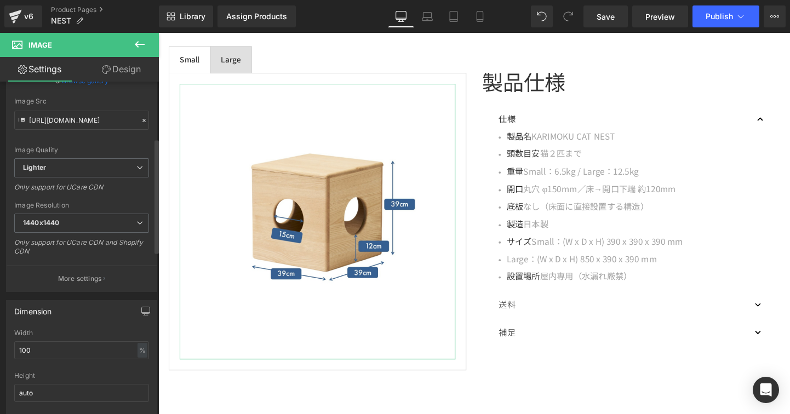
scroll to position [165, 0]
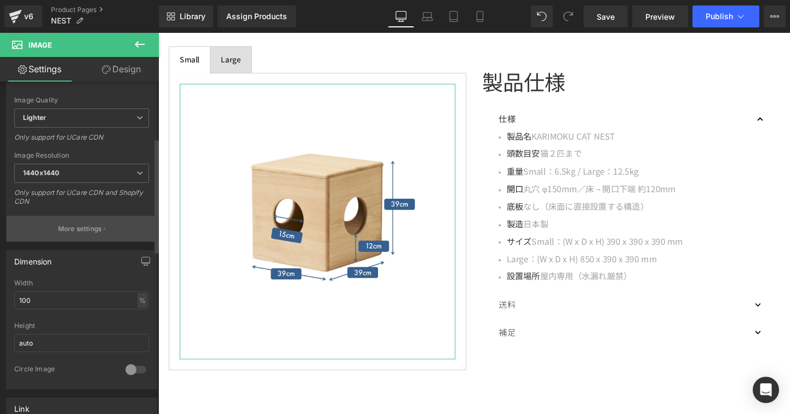
click at [99, 232] on p "More settings" at bounding box center [80, 229] width 44 height 10
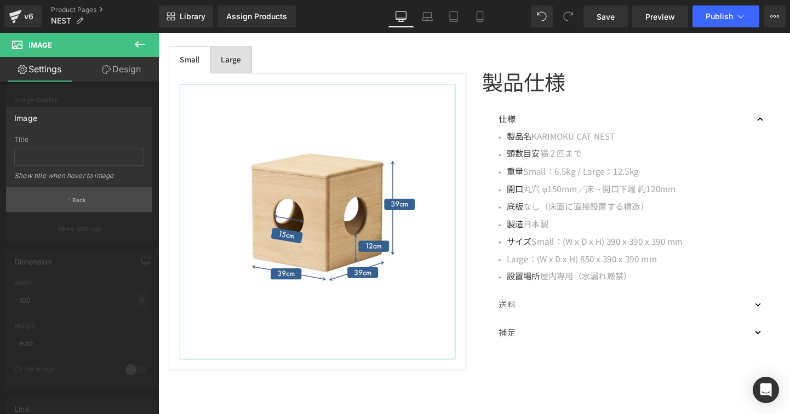
click at [82, 204] on button "Back" at bounding box center [79, 199] width 146 height 25
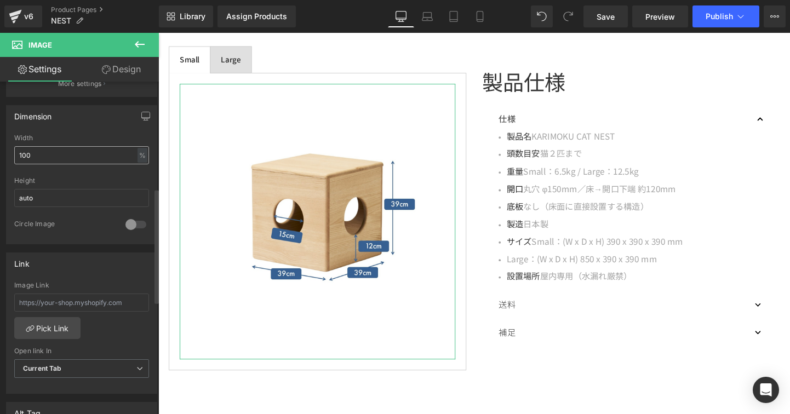
scroll to position [347, 0]
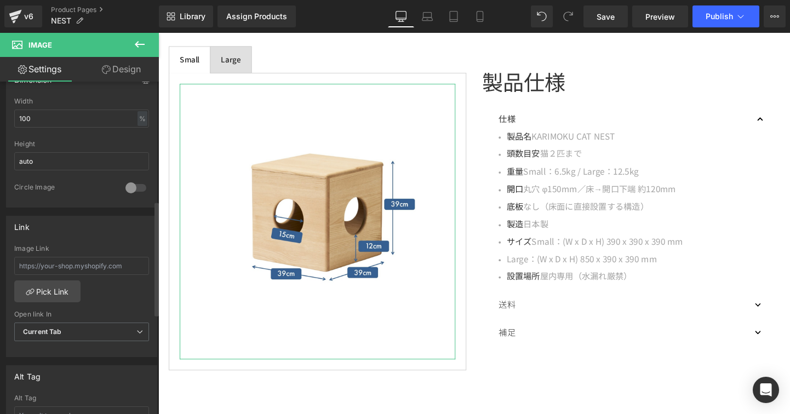
click at [129, 188] on div at bounding box center [136, 188] width 26 height 18
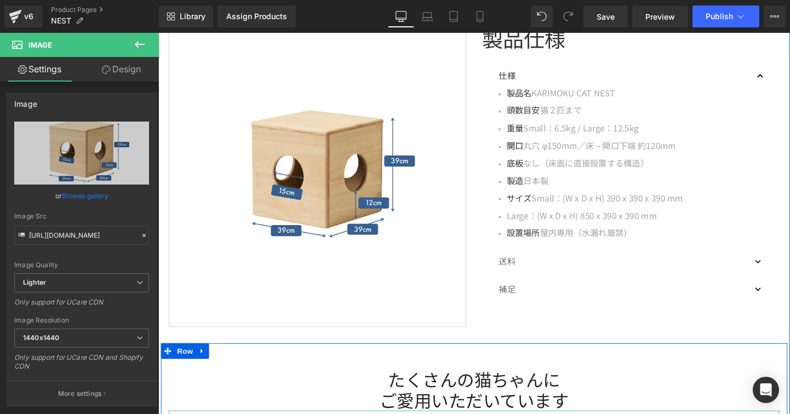
scroll to position [2717, 0]
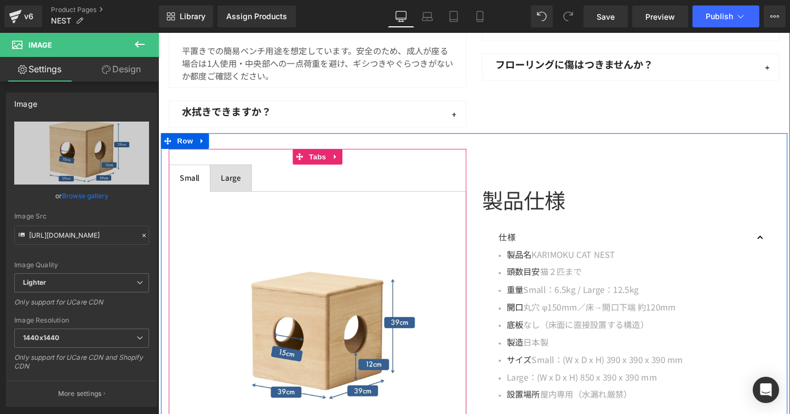
click at [237, 187] on span "Large Text Block" at bounding box center [234, 184] width 43 height 27
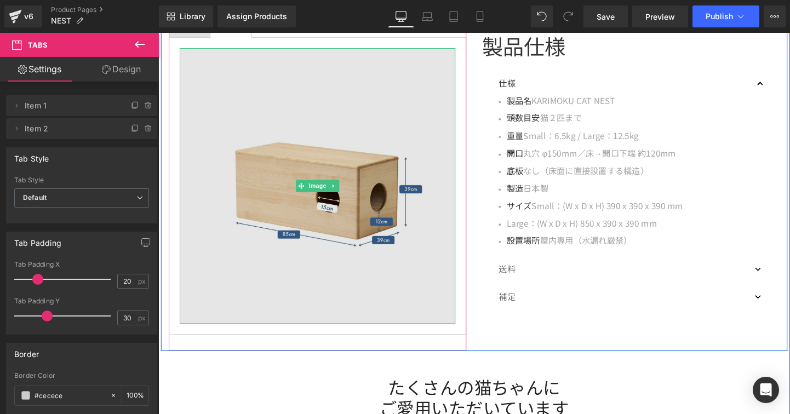
scroll to position [2744, 0]
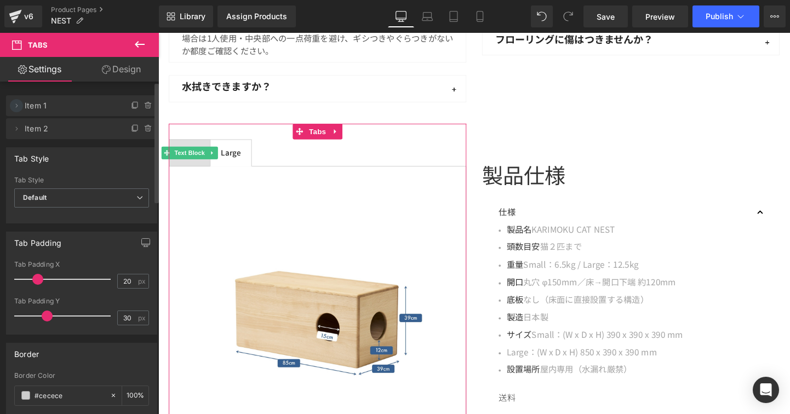
click at [15, 108] on icon at bounding box center [16, 105] width 9 height 9
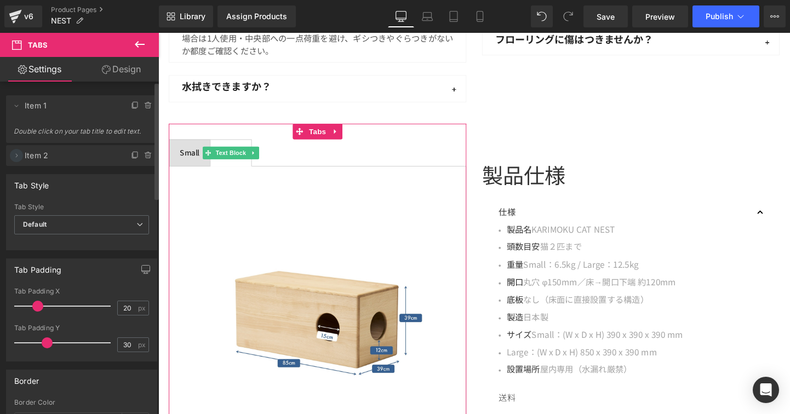
click at [17, 156] on icon at bounding box center [16, 155] width 9 height 9
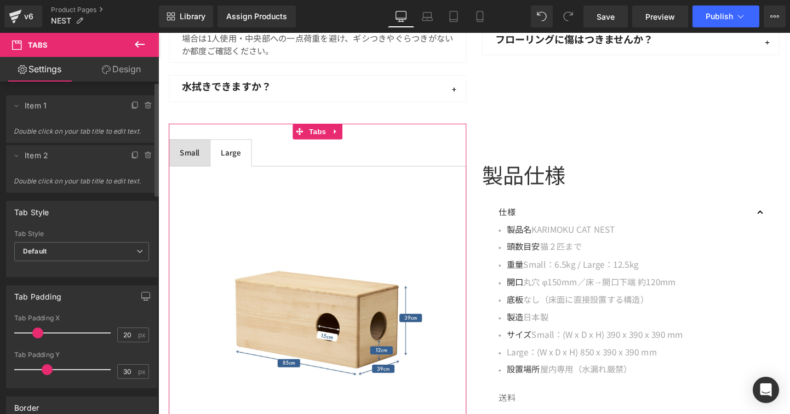
click at [95, 201] on div "Tab Style Default Underline Tab Style Default Default Underline" at bounding box center [81, 239] width 151 height 76
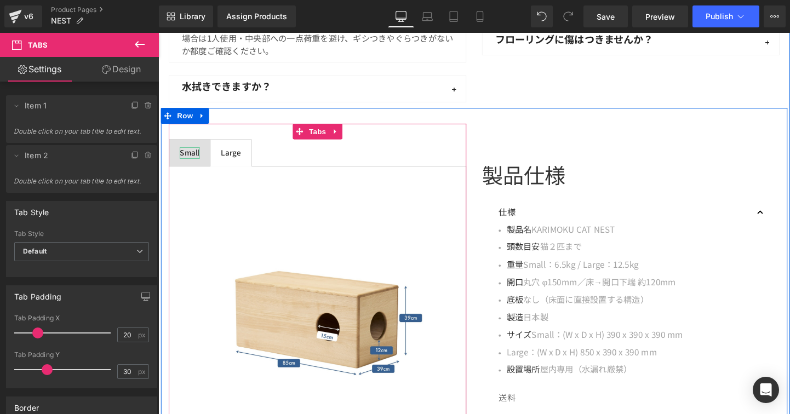
click at [181, 155] on div "Small" at bounding box center [191, 159] width 21 height 12
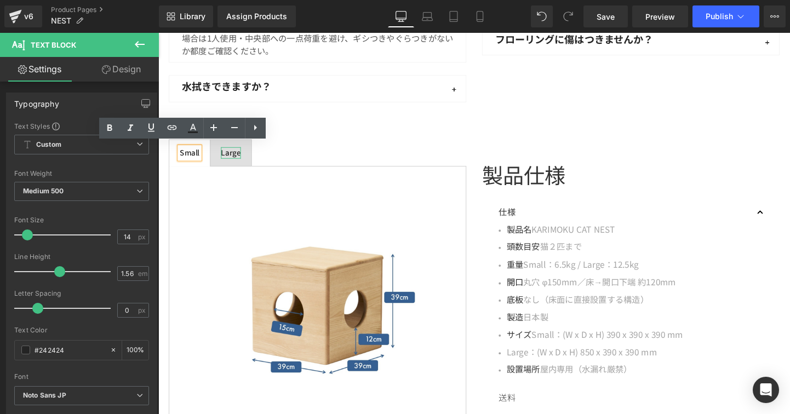
click at [227, 156] on div "Large" at bounding box center [234, 159] width 21 height 12
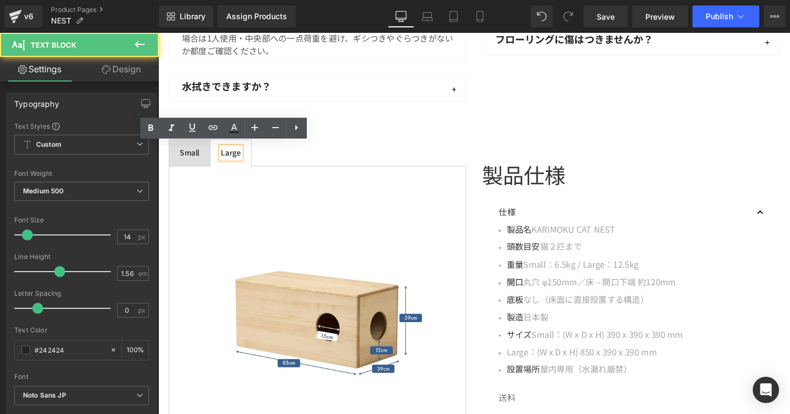
click at [205, 164] on span "Small Text Block" at bounding box center [191, 158] width 43 height 27
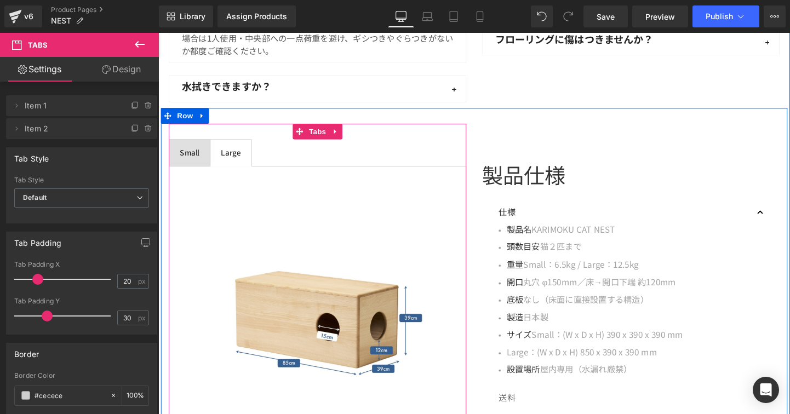
click at [233, 166] on span "Large Text Block" at bounding box center [234, 158] width 43 height 27
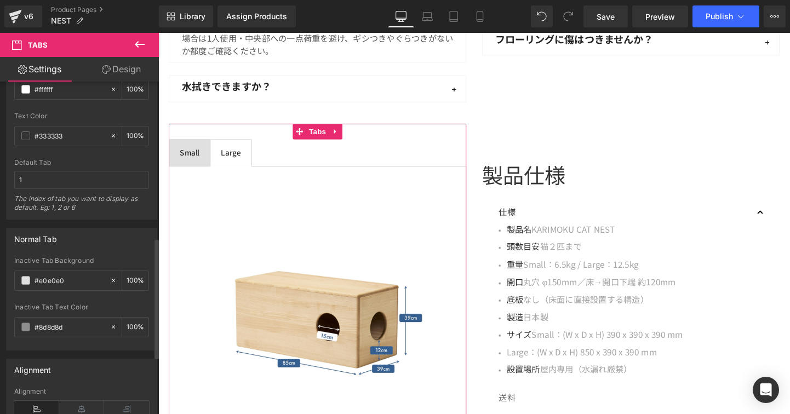
scroll to position [562, 0]
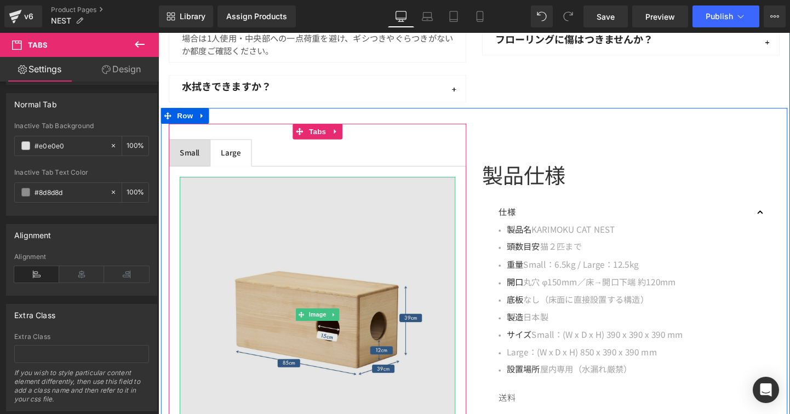
click at [353, 253] on img at bounding box center [325, 328] width 289 height 289
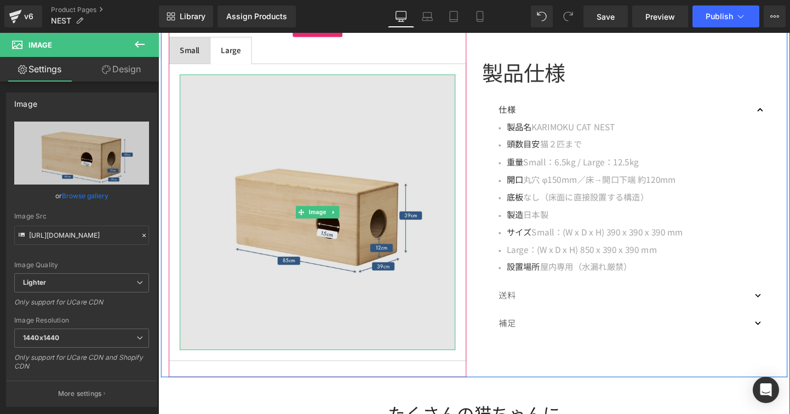
scroll to position [2934, 0]
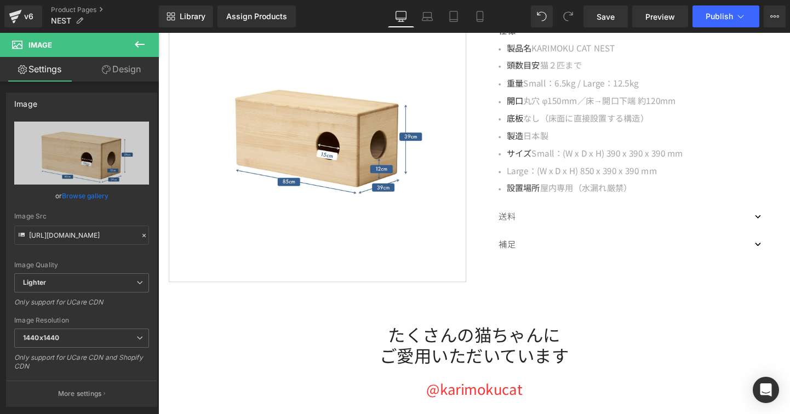
click at [144, 41] on icon at bounding box center [139, 44] width 13 height 13
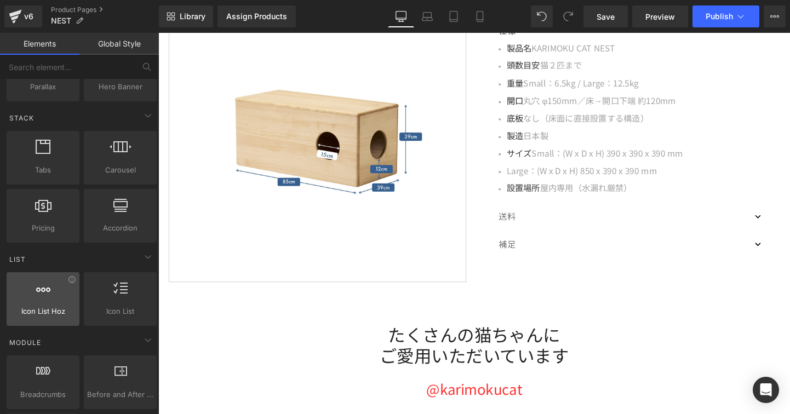
scroll to position [318, 0]
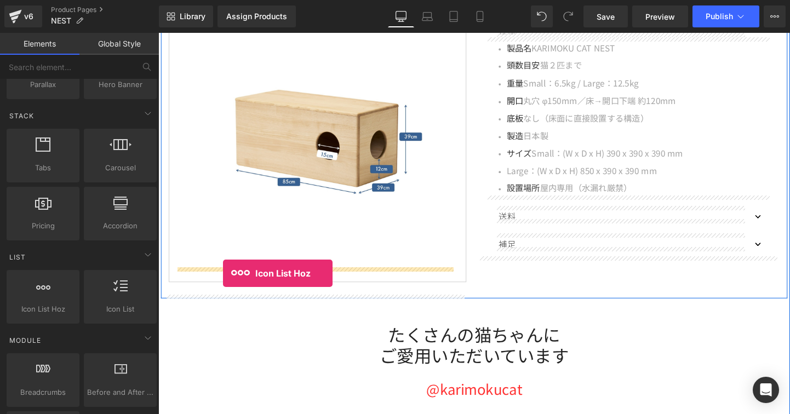
drag, startPoint x: 219, startPoint y: 340, endPoint x: 226, endPoint y: 285, distance: 55.9
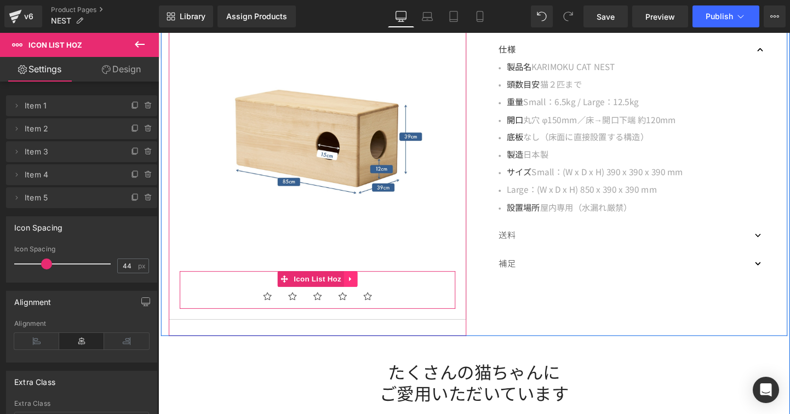
click at [357, 288] on icon at bounding box center [361, 292] width 8 height 8
click at [364, 288] on icon at bounding box center [368, 292] width 8 height 8
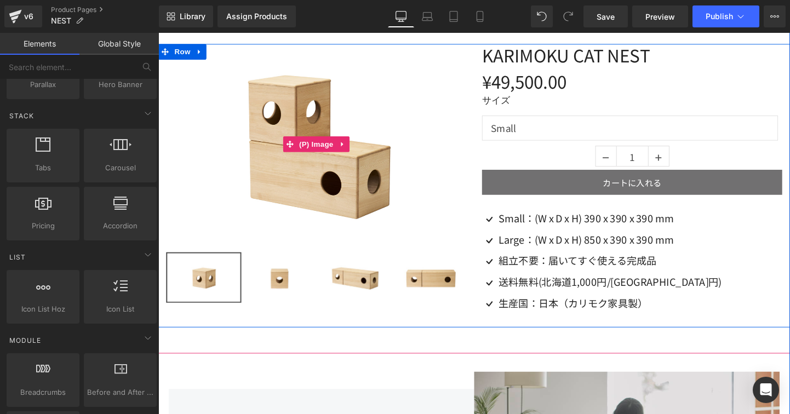
scroll to position [0, 0]
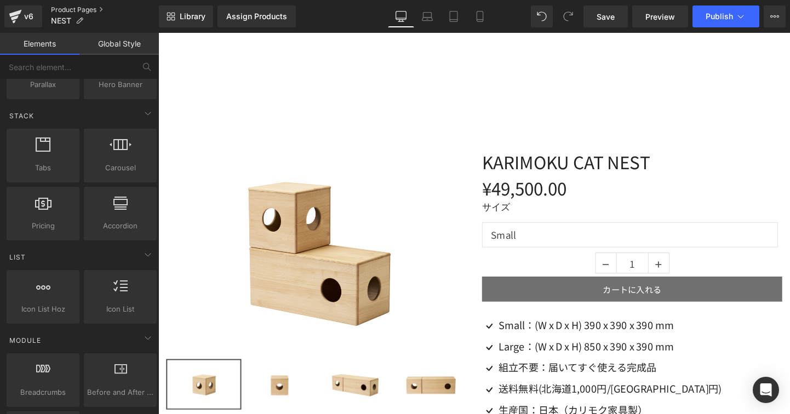
click at [73, 12] on link "Product Pages" at bounding box center [105, 9] width 108 height 9
click at [615, 18] on span "Save" at bounding box center [606, 17] width 18 height 12
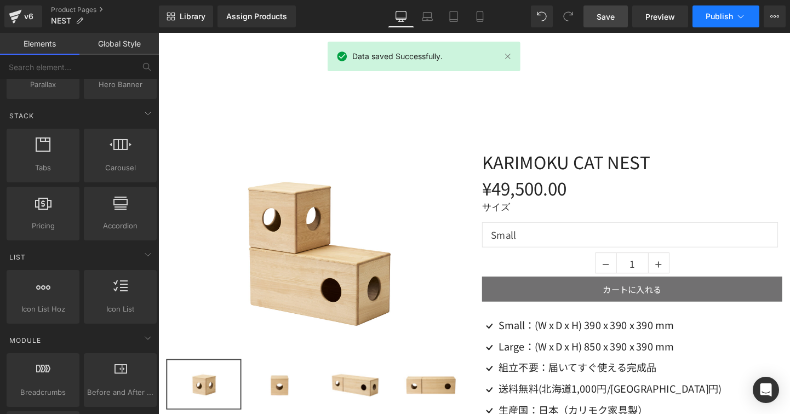
click at [730, 18] on span "Publish" at bounding box center [719, 16] width 27 height 9
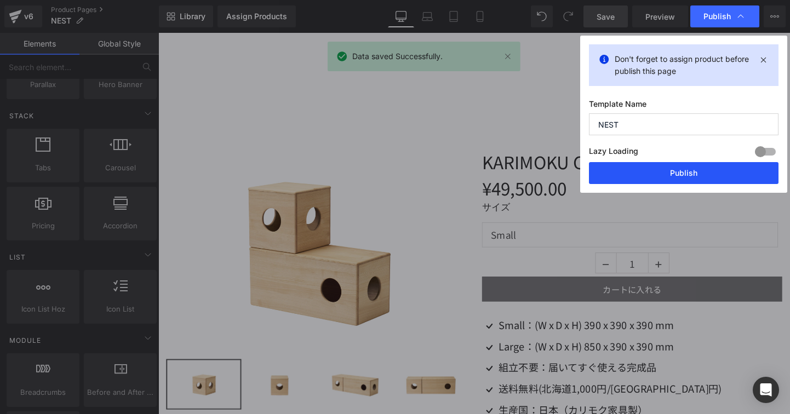
click at [684, 167] on button "Publish" at bounding box center [684, 173] width 190 height 22
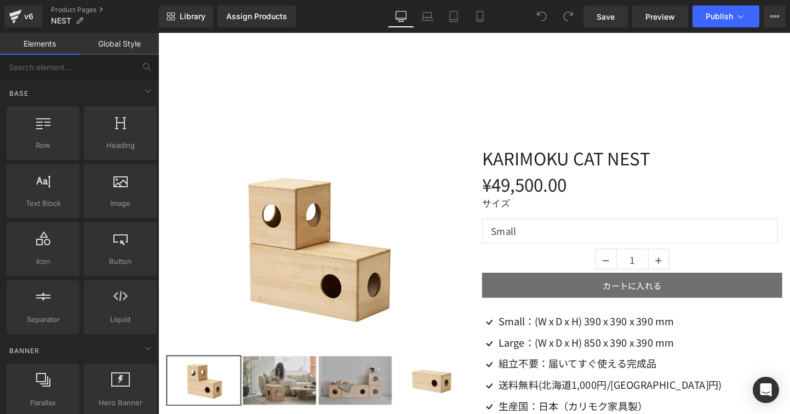
scroll to position [156, 0]
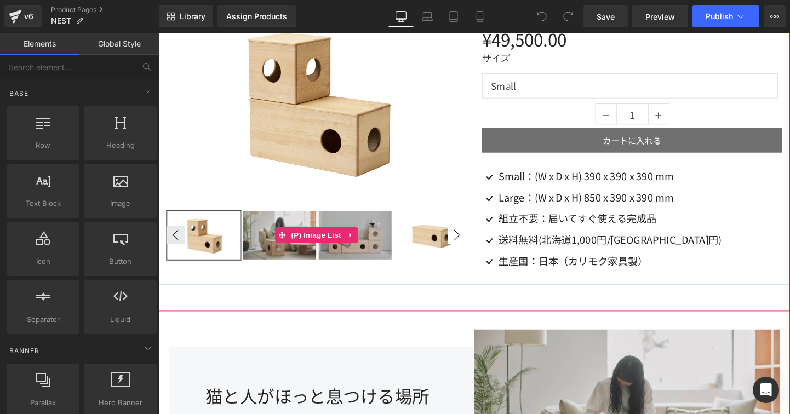
click at [473, 247] on button "›" at bounding box center [472, 246] width 20 height 20
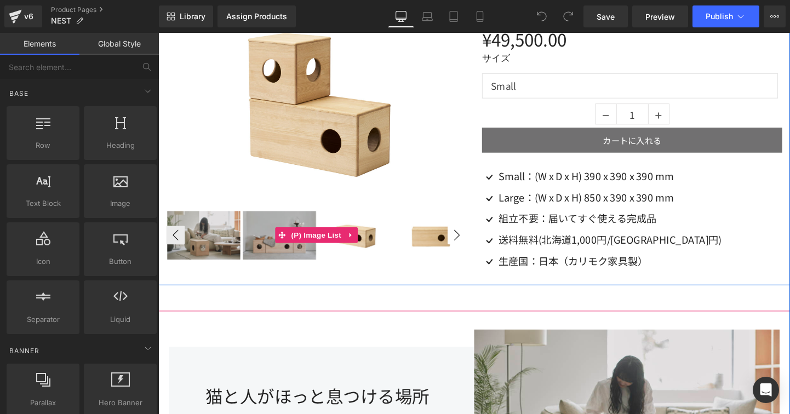
click at [473, 247] on button "›" at bounding box center [472, 246] width 20 height 20
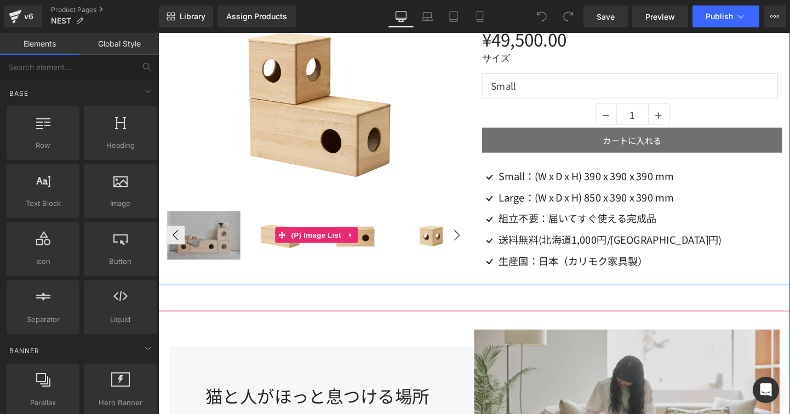
click at [473, 247] on button "›" at bounding box center [472, 246] width 20 height 20
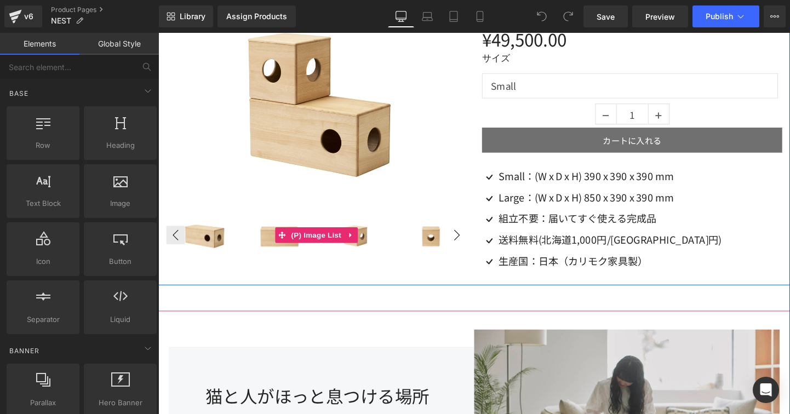
click at [473, 247] on button "›" at bounding box center [472, 246] width 20 height 20
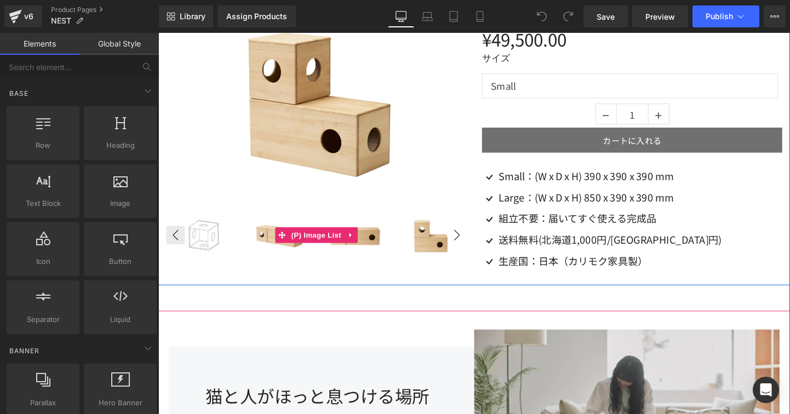
click at [473, 247] on button "›" at bounding box center [472, 246] width 20 height 20
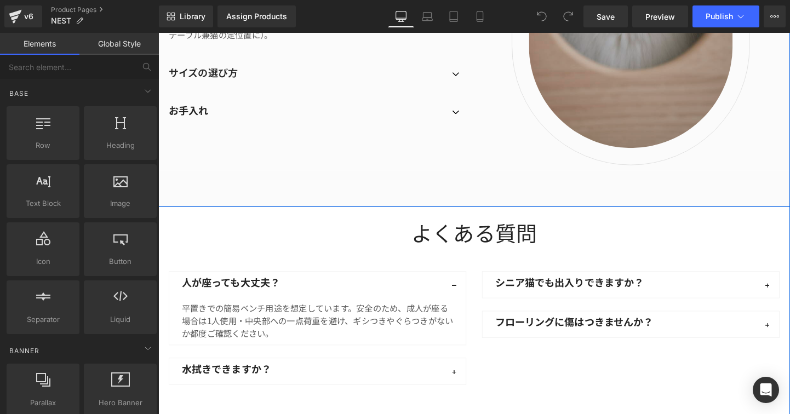
scroll to position [2631, 0]
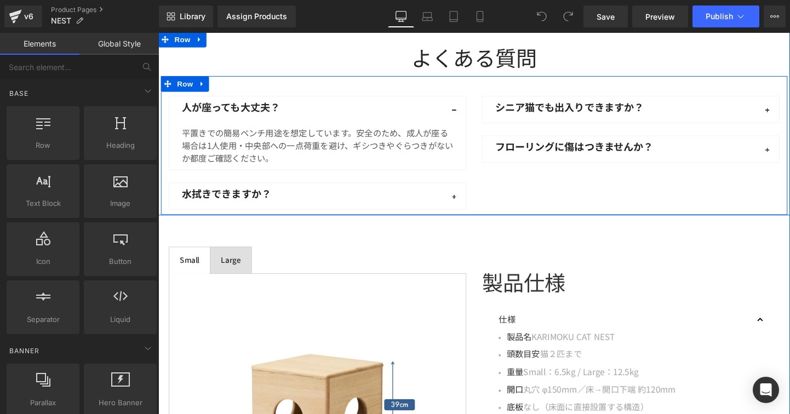
click at [660, 206] on div "人が座っても大丈夫？ Text Block 平置きでの簡易ベンチ用途を想定しています。安全のため、成人が座る場合は1人使用・中央部への一点荷重を避け、ギシつき…" at bounding box center [489, 151] width 657 height 146
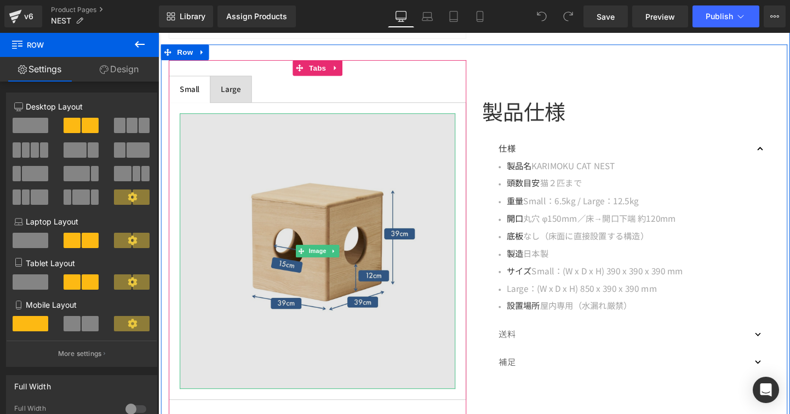
scroll to position [2901, 0]
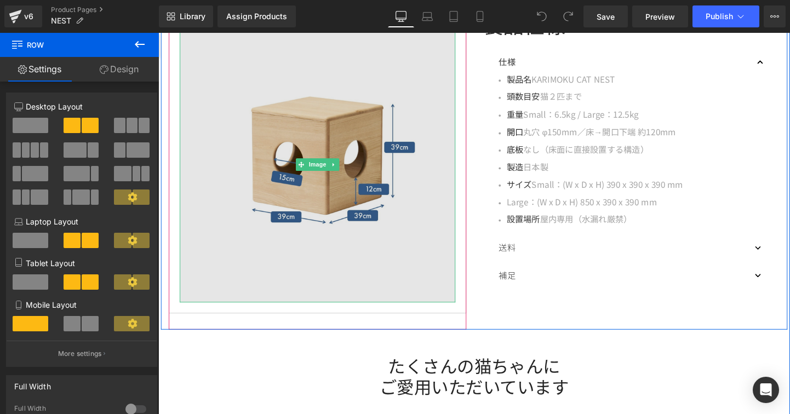
click at [407, 212] on img at bounding box center [325, 171] width 289 height 289
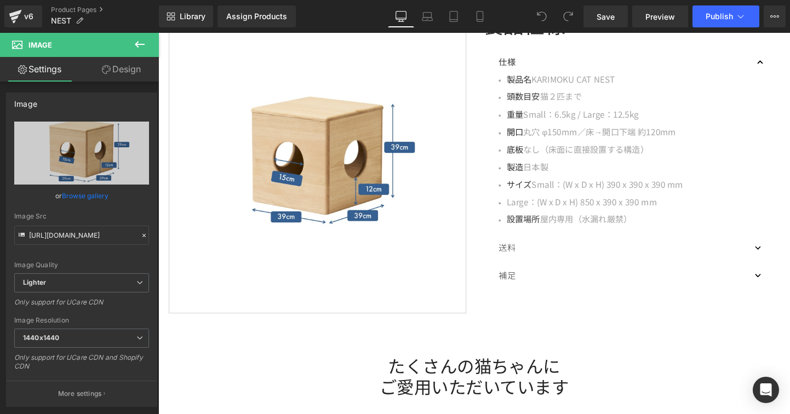
click at [142, 48] on icon at bounding box center [139, 44] width 13 height 13
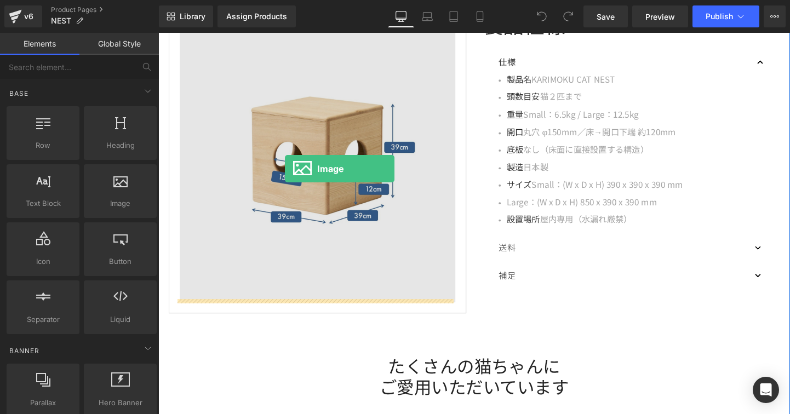
drag, startPoint x: 191, startPoint y: 185, endPoint x: 291, endPoint y: 175, distance: 100.7
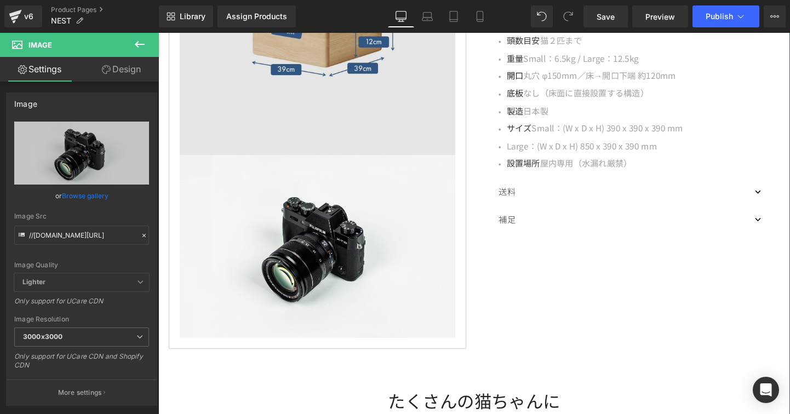
scroll to position [3059, 0]
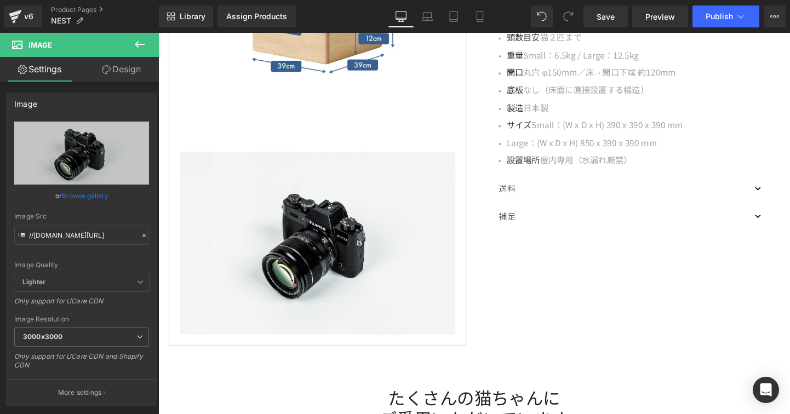
click at [142, 49] on icon at bounding box center [139, 44] width 13 height 13
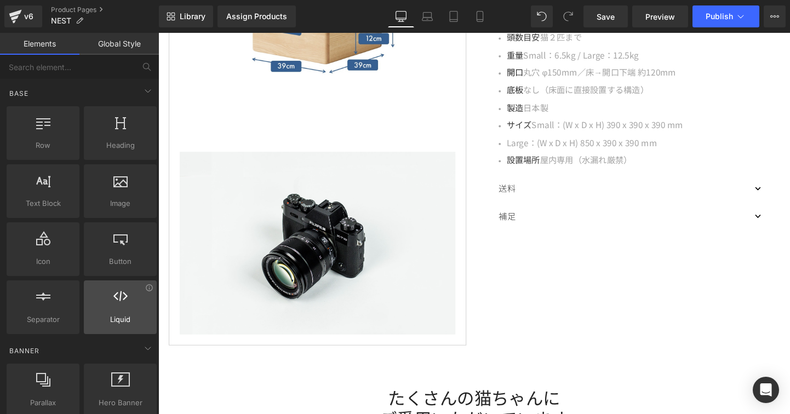
scroll to position [219, 0]
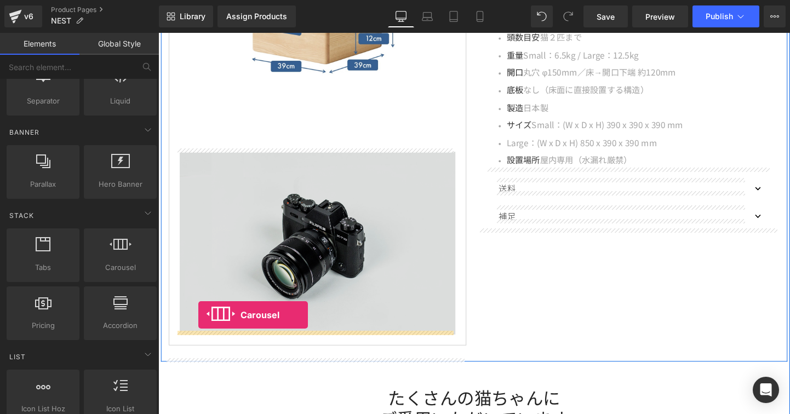
drag, startPoint x: 274, startPoint y: 306, endPoint x: 201, endPoint y: 329, distance: 76.8
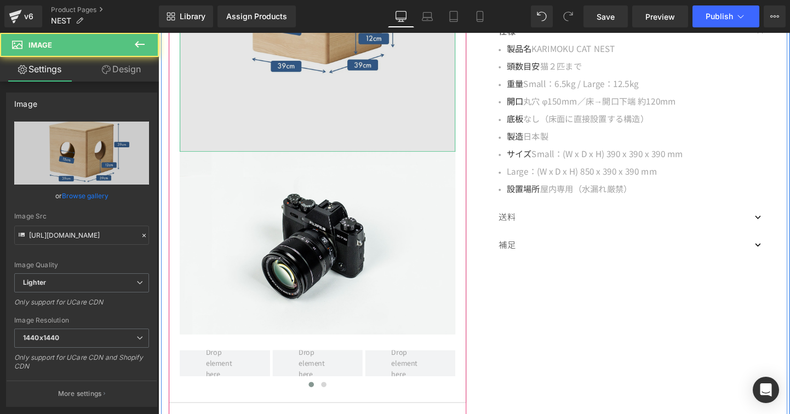
click at [324, 74] on img at bounding box center [325, 13] width 289 height 289
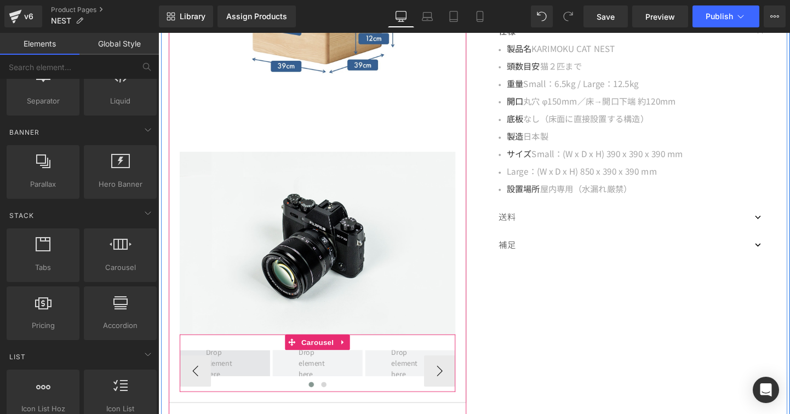
click at [225, 366] on span at bounding box center [227, 380] width 47 height 39
click at [328, 355] on link "Carousel" at bounding box center [318, 358] width 54 height 16
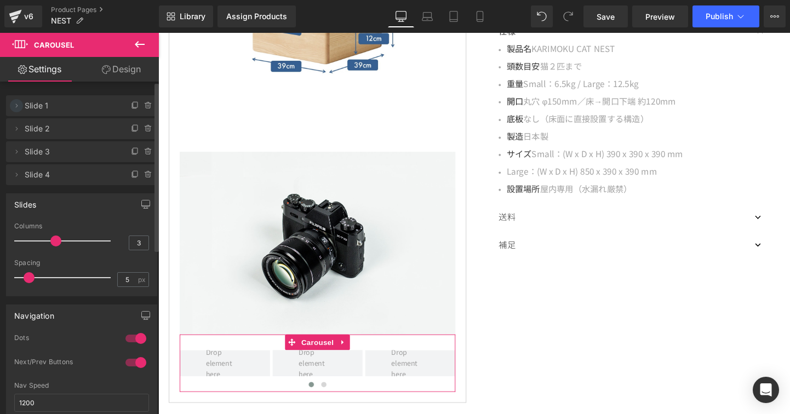
click at [16, 108] on icon at bounding box center [16, 105] width 9 height 9
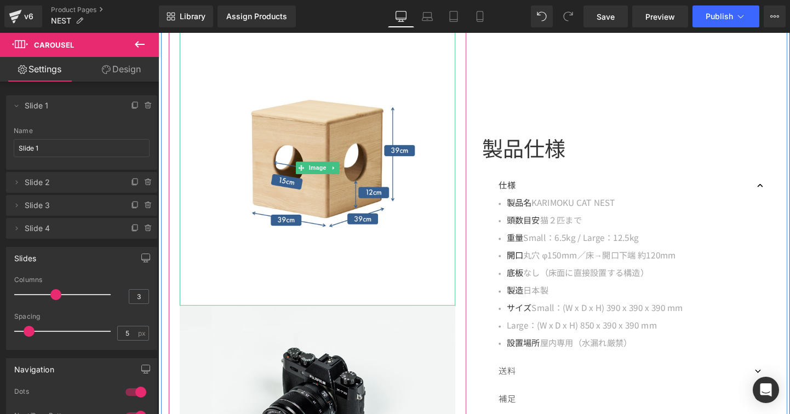
scroll to position [3089, 0]
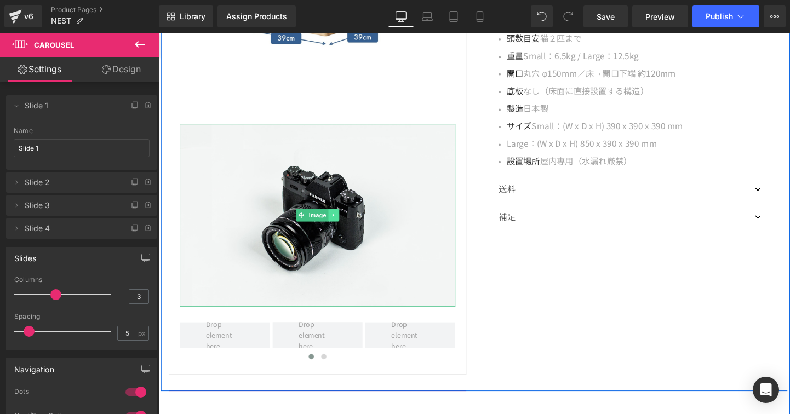
click at [340, 221] on icon at bounding box center [343, 224] width 6 height 7
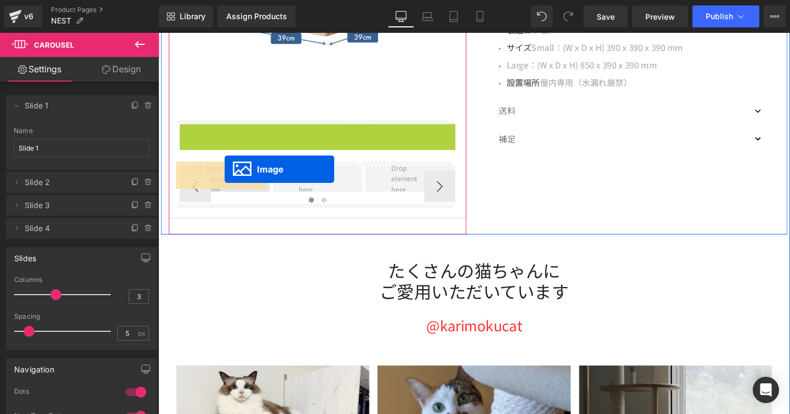
drag, startPoint x: 285, startPoint y: 217, endPoint x: 228, endPoint y: 176, distance: 70.7
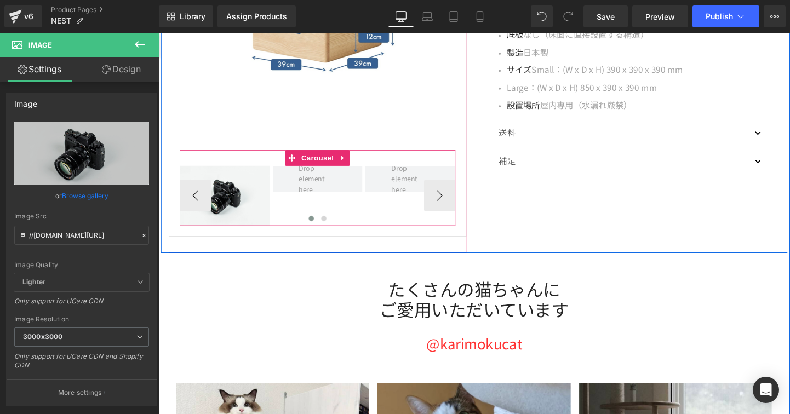
scroll to position [3059, 0]
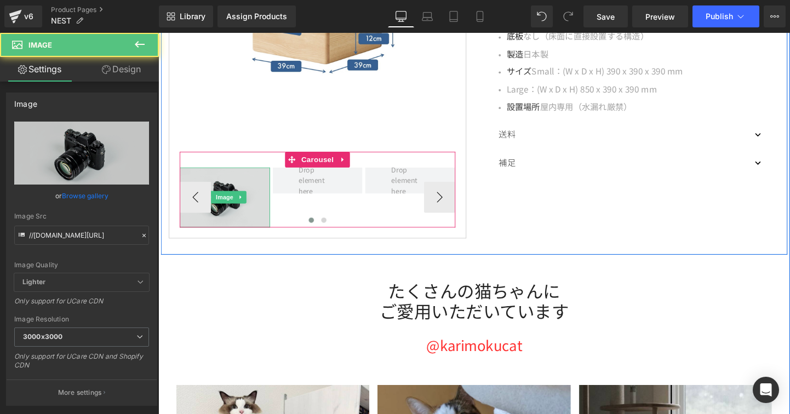
click at [224, 210] on img at bounding box center [228, 205] width 95 height 62
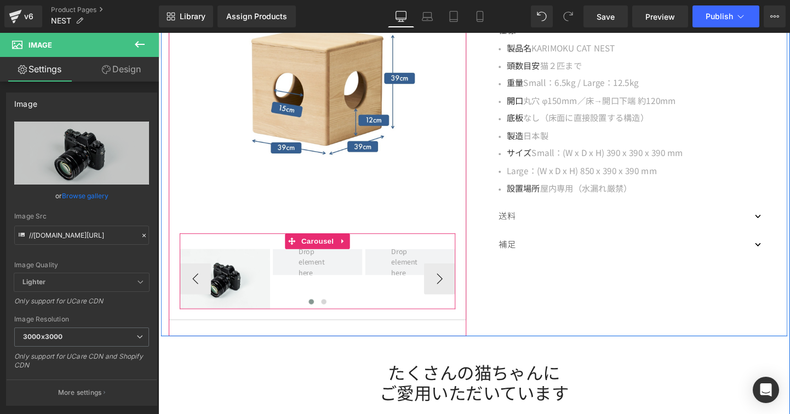
scroll to position [2860, 0]
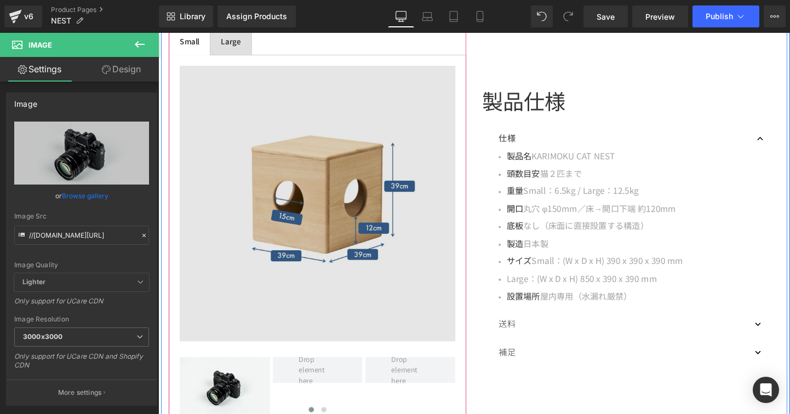
click at [352, 145] on img at bounding box center [325, 211] width 289 height 289
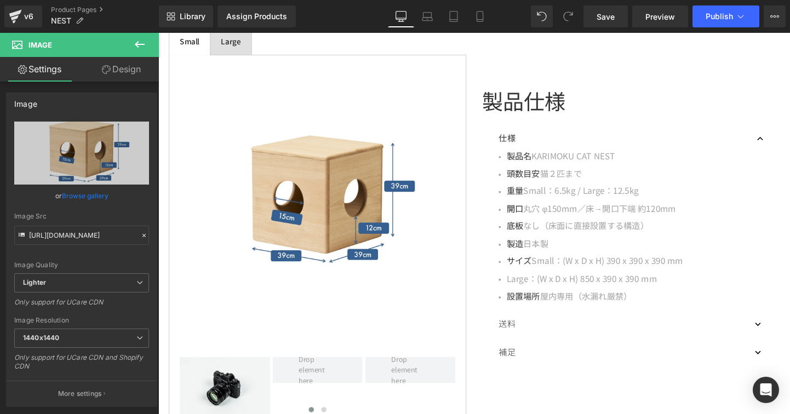
click at [149, 46] on button at bounding box center [140, 45] width 38 height 24
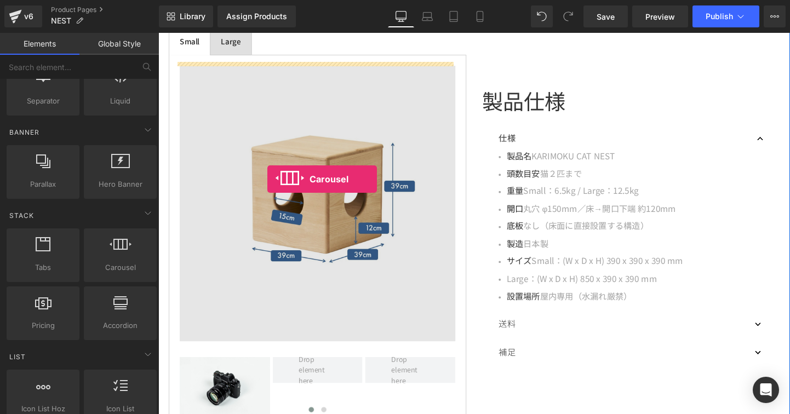
drag, startPoint x: 276, startPoint y: 273, endPoint x: 273, endPoint y: 186, distance: 87.2
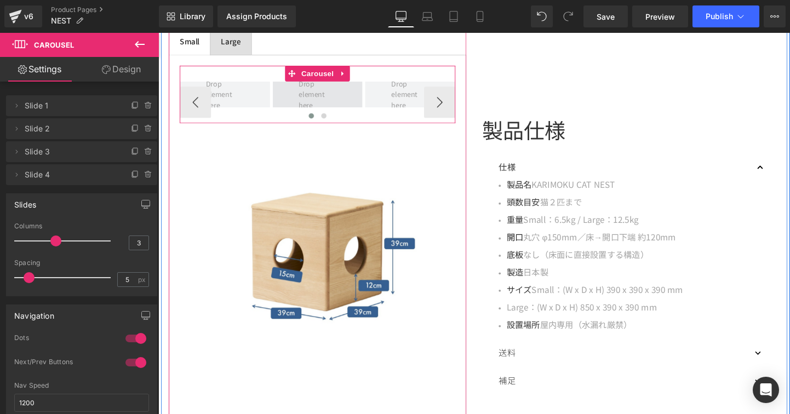
click at [305, 92] on span at bounding box center [325, 97] width 47 height 39
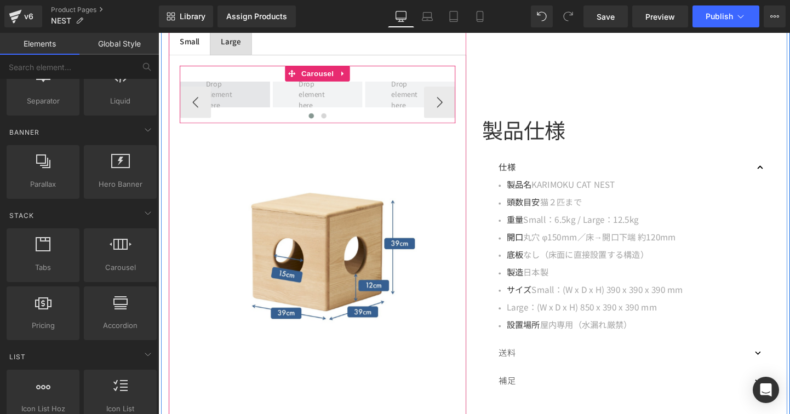
click at [233, 99] on span at bounding box center [227, 97] width 47 height 39
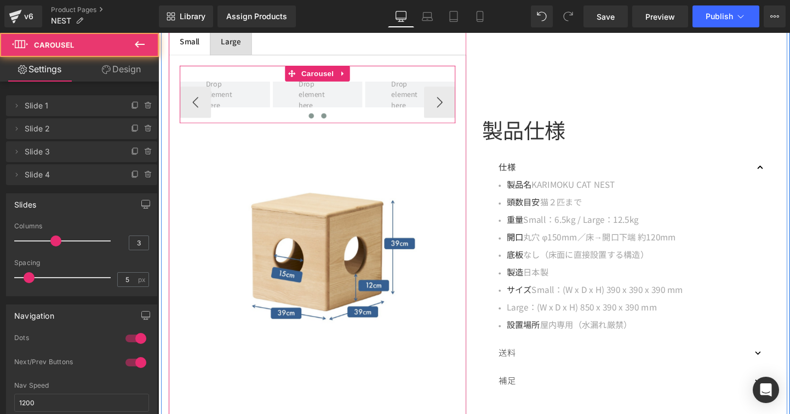
click at [327, 115] on button at bounding box center [331, 120] width 13 height 11
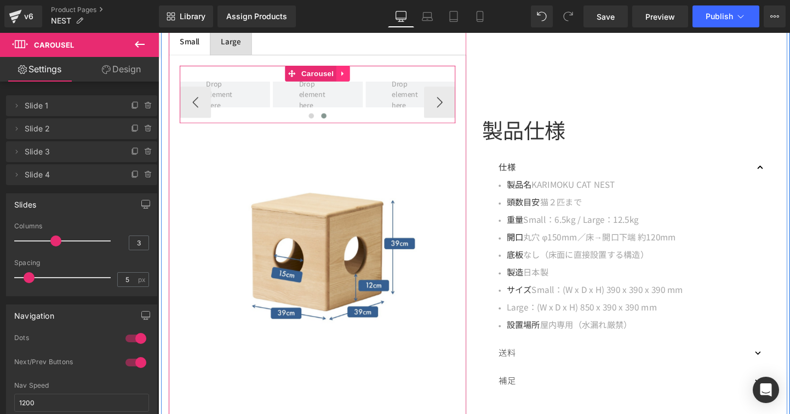
click at [350, 72] on icon at bounding box center [352, 76] width 8 height 8
click at [356, 72] on icon at bounding box center [360, 76] width 8 height 8
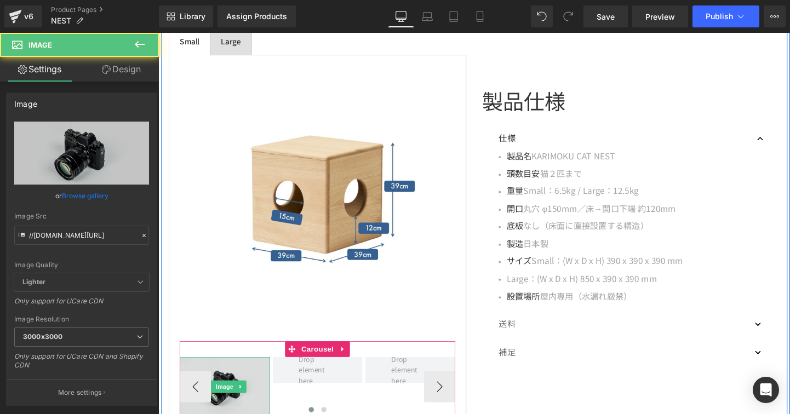
click at [239, 385] on img at bounding box center [228, 404] width 95 height 62
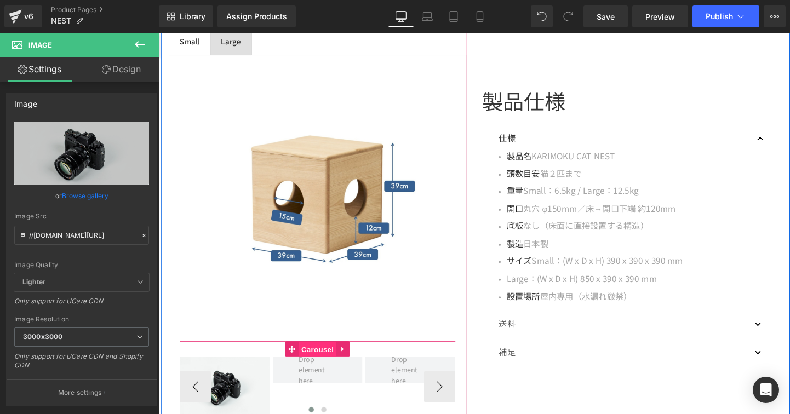
click at [319, 363] on link "Carousel" at bounding box center [318, 365] width 54 height 16
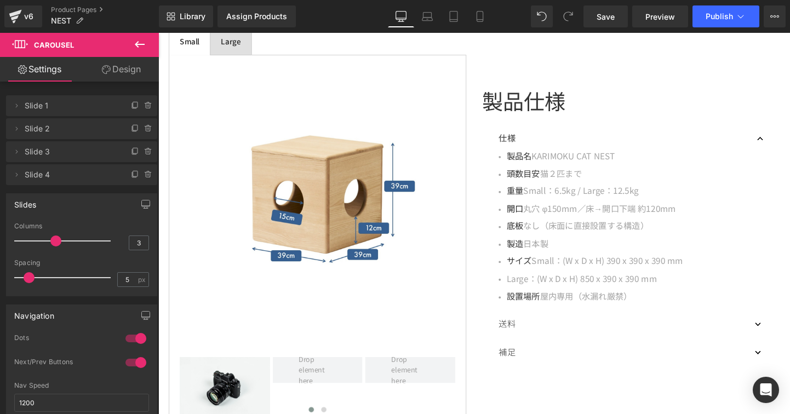
click at [134, 47] on icon at bounding box center [139, 44] width 13 height 13
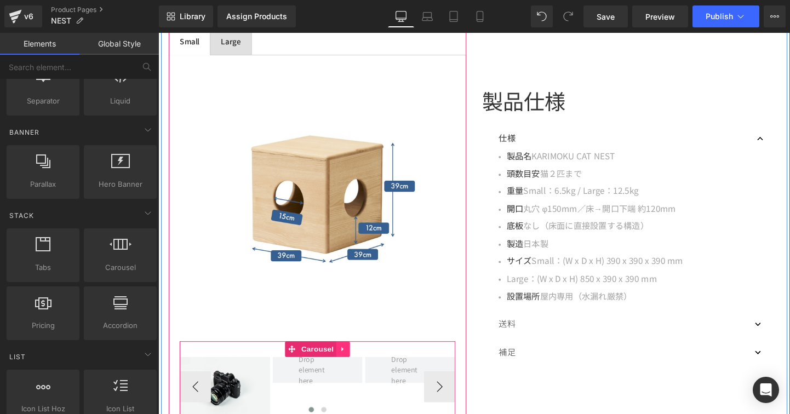
click at [351, 363] on icon at bounding box center [352, 365] width 2 height 5
click at [356, 361] on icon at bounding box center [360, 365] width 8 height 8
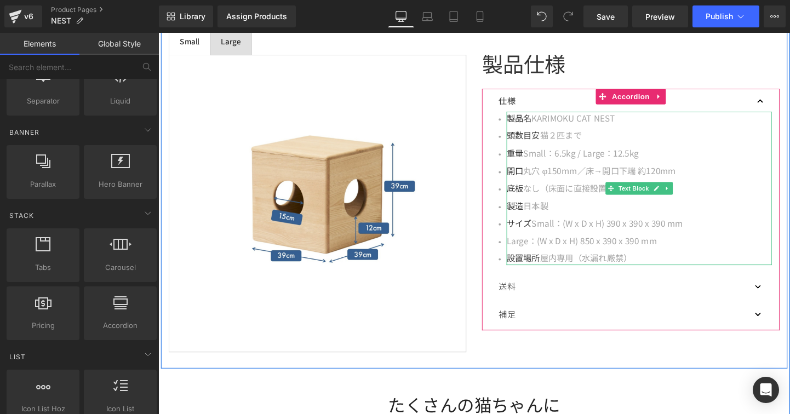
click at [546, 191] on li "底板 なし（床面に直接設置する構造）" at bounding box center [663, 196] width 278 height 14
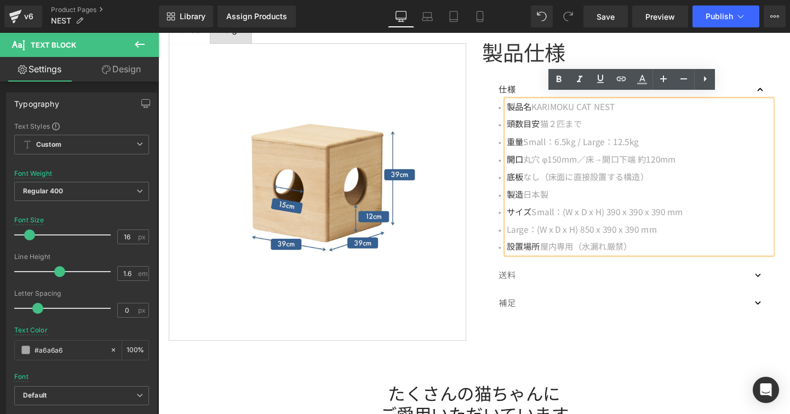
scroll to position [2874, 0]
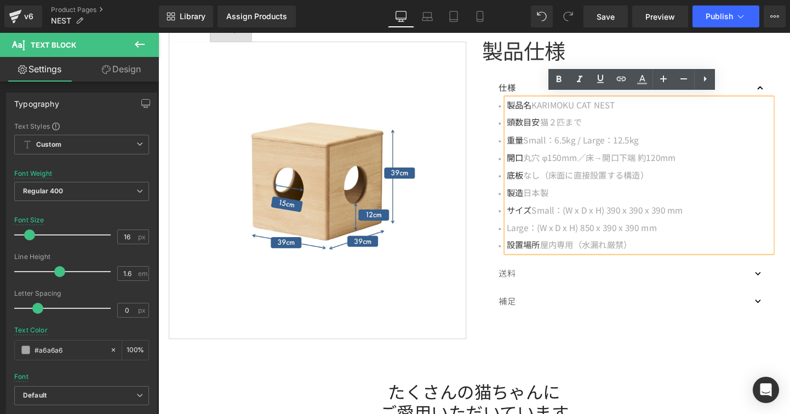
click at [779, 308] on button "button" at bounding box center [788, 314] width 22 height 25
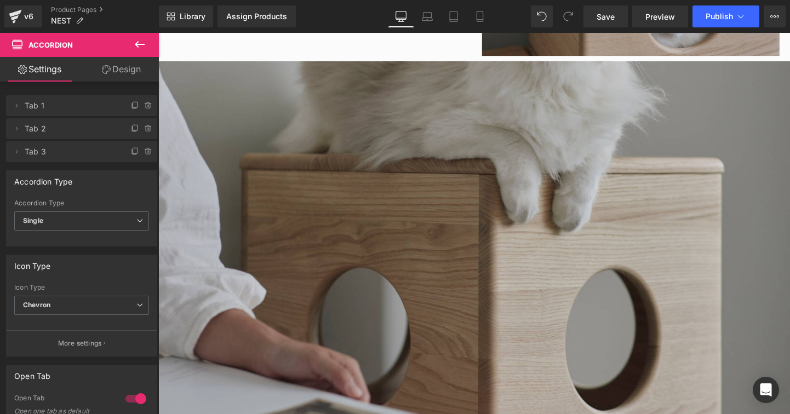
scroll to position [2152, 0]
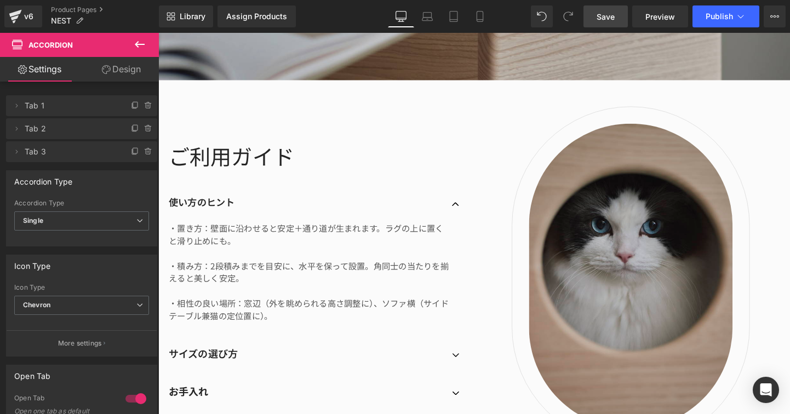
click at [609, 22] on link "Save" at bounding box center [605, 16] width 44 height 22
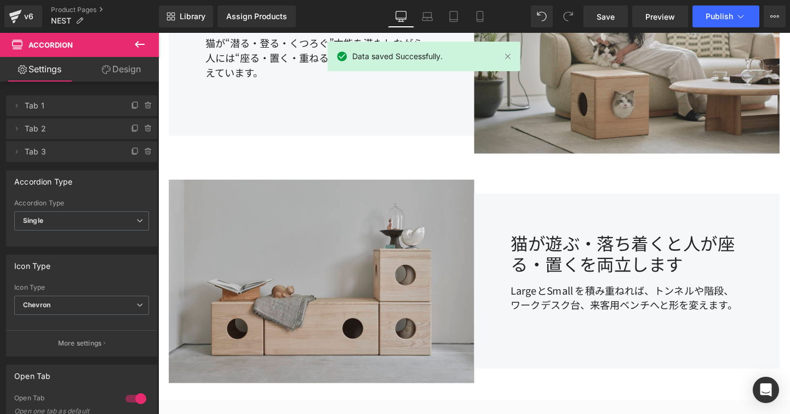
scroll to position [137, 0]
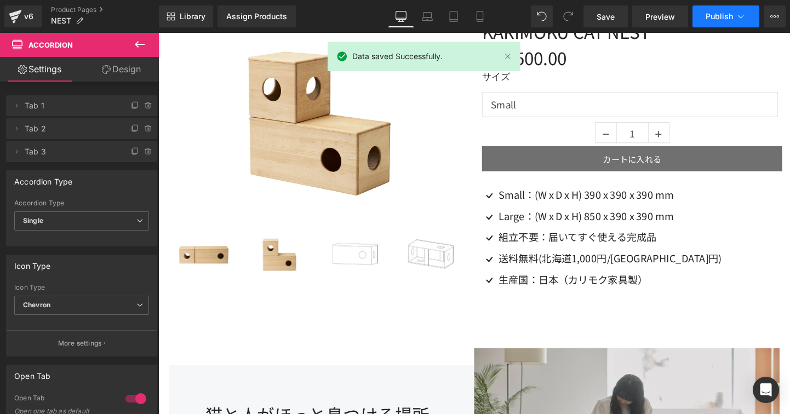
click at [736, 20] on icon at bounding box center [740, 16] width 11 height 11
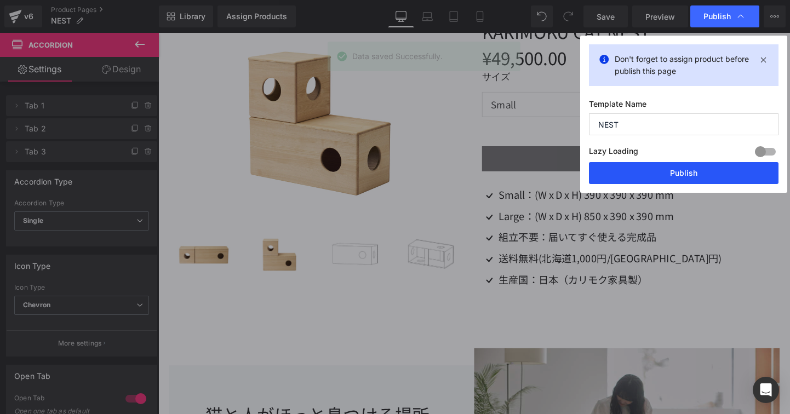
click at [678, 175] on button "Publish" at bounding box center [684, 173] width 190 height 22
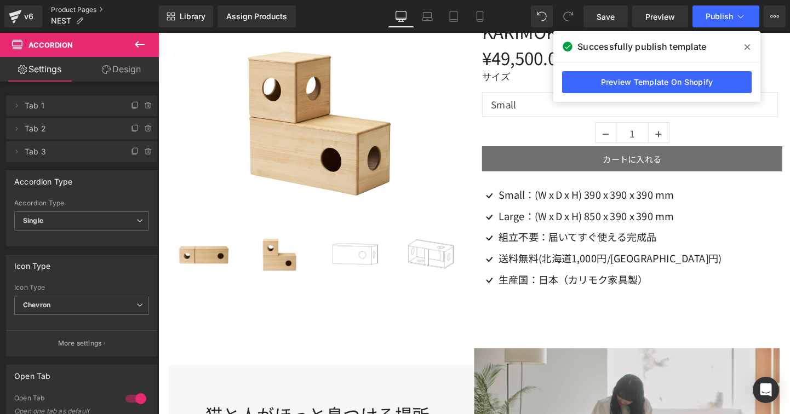
click at [58, 12] on link "Product Pages" at bounding box center [105, 9] width 108 height 9
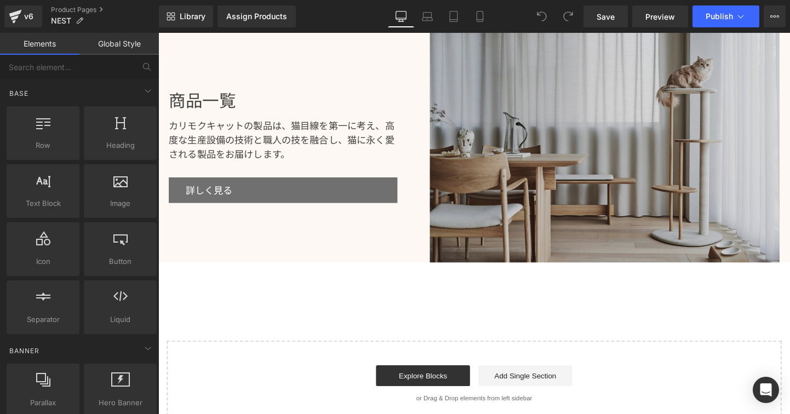
scroll to position [3687, 0]
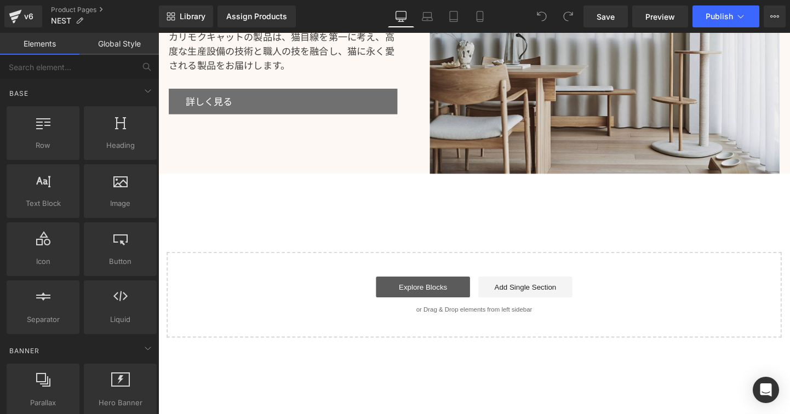
click at [452, 304] on link "Explore Blocks" at bounding box center [436, 300] width 99 height 22
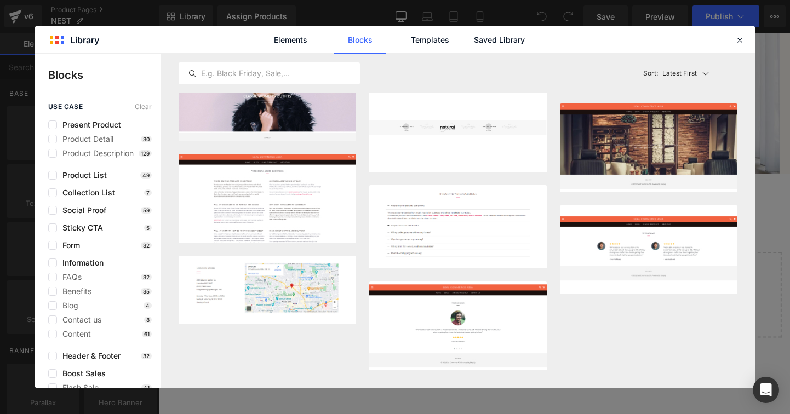
scroll to position [13763, 0]
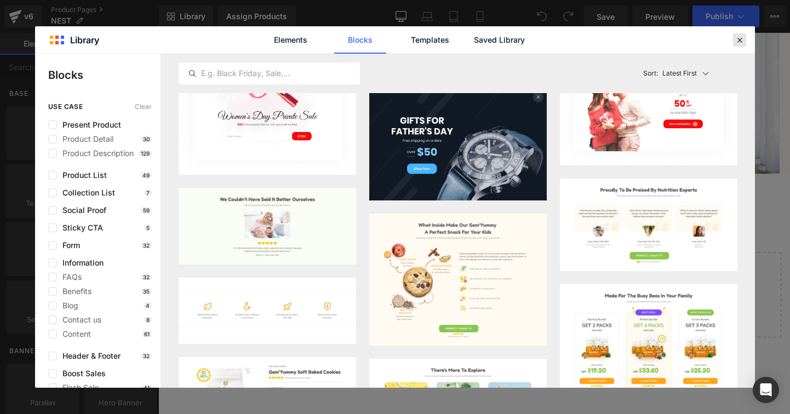
click at [742, 40] on icon at bounding box center [740, 40] width 10 height 10
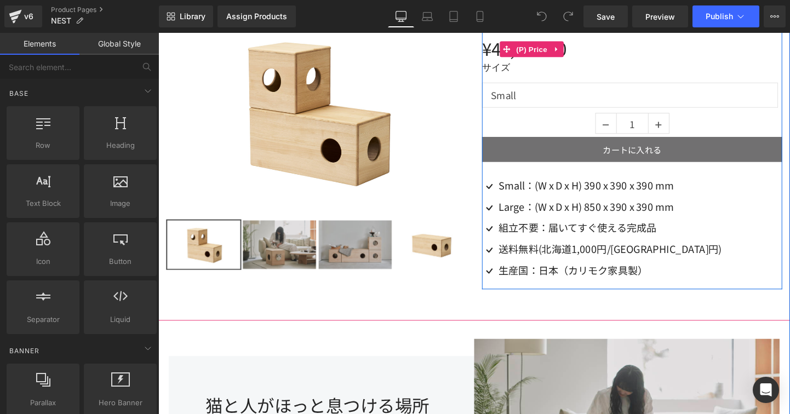
scroll to position [180, 0]
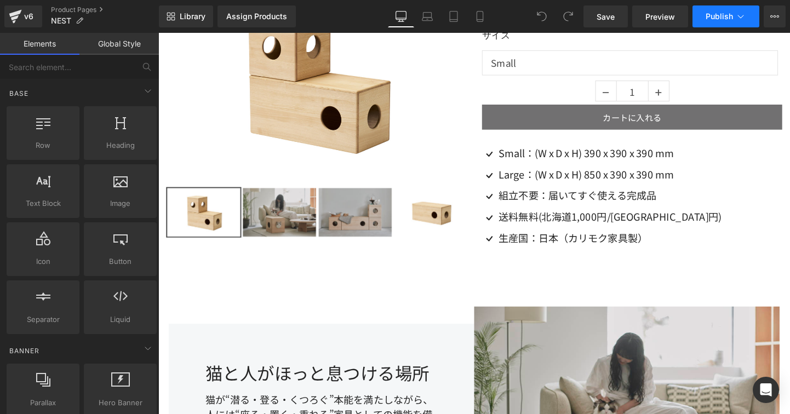
click at [746, 20] on icon at bounding box center [740, 16] width 11 height 11
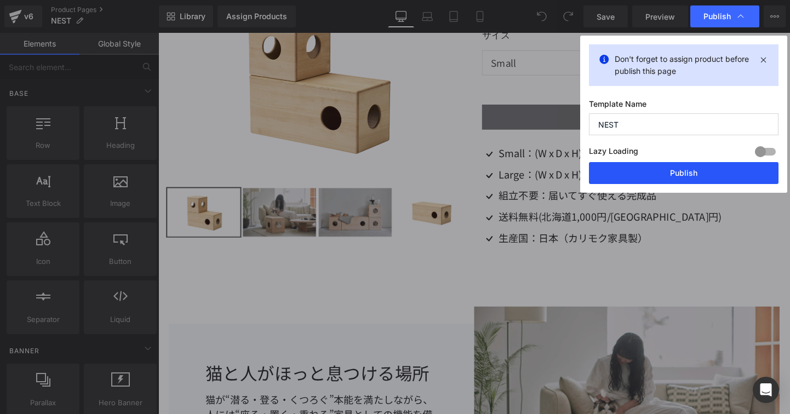
click at [685, 169] on button "Publish" at bounding box center [684, 173] width 190 height 22
